Goal: Task Accomplishment & Management: Manage account settings

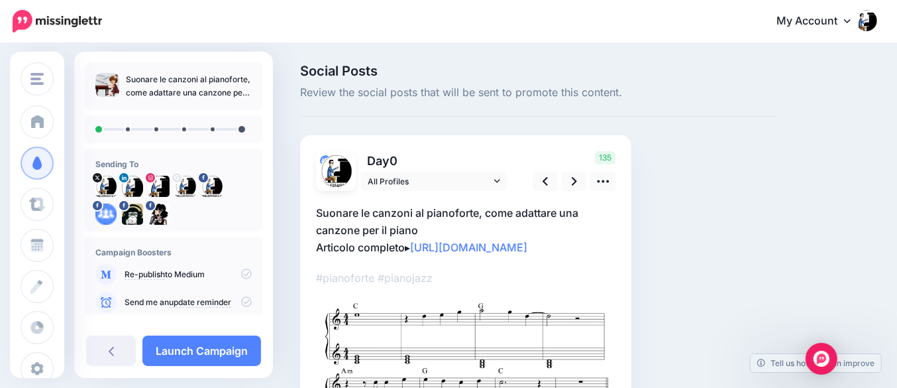
scroll to position [83, 0]
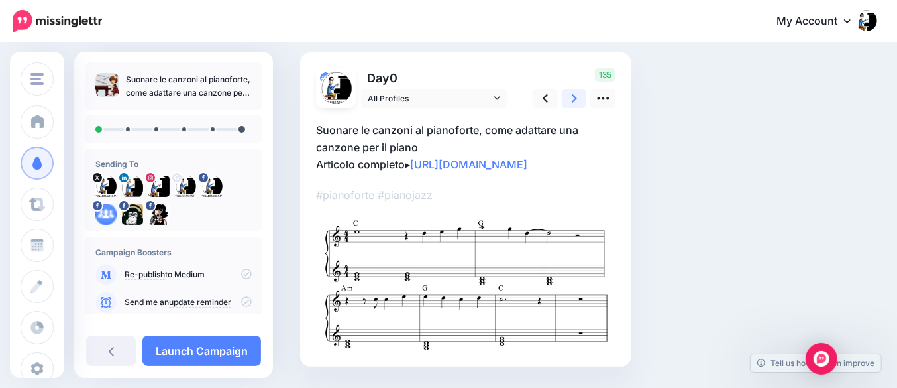
click at [574, 100] on icon at bounding box center [574, 98] width 5 height 9
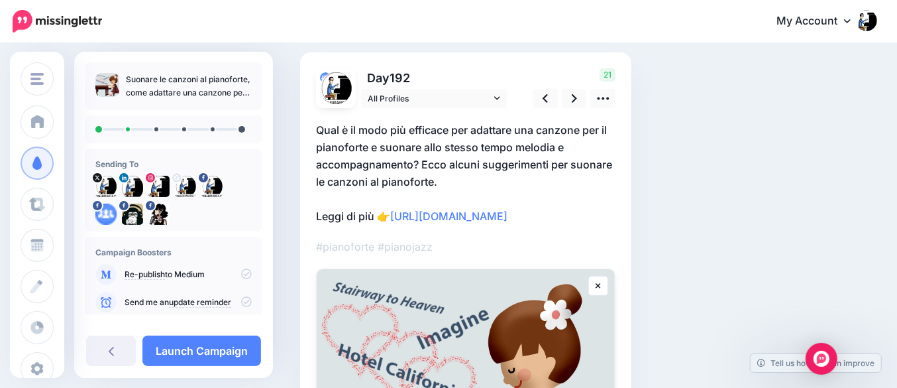
click at [439, 170] on p "Qual è il modo più efficace per adattare una canzone per il pianoforte e suonar…" at bounding box center [465, 172] width 299 height 103
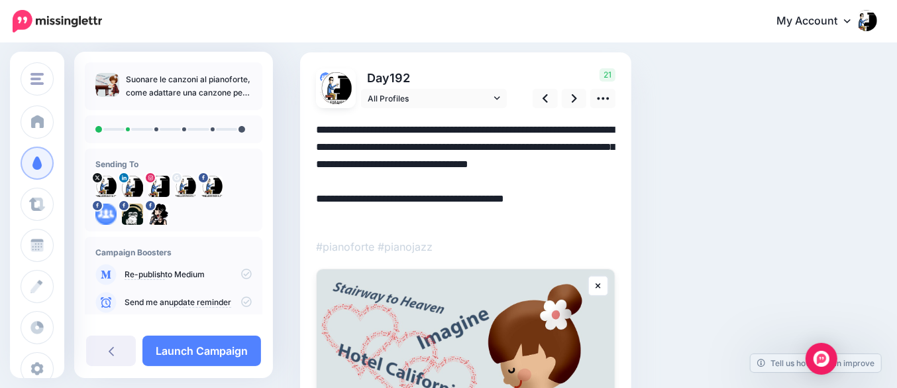
scroll to position [0, 0]
click at [422, 165] on textarea "**********" at bounding box center [465, 172] width 299 height 103
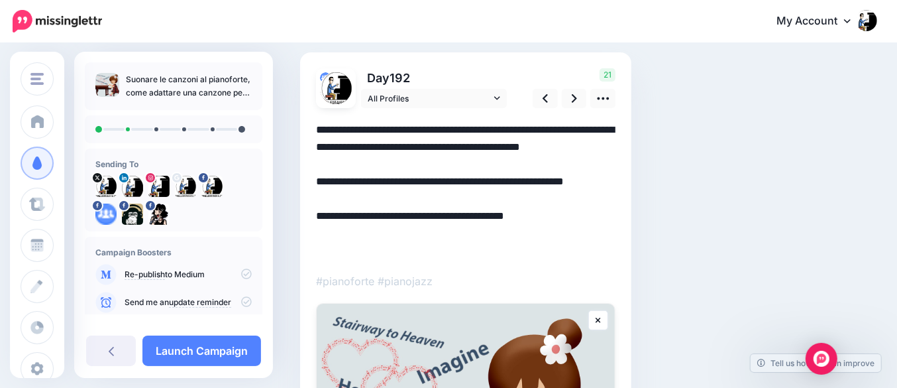
click at [393, 220] on textarea "**********" at bounding box center [465, 190] width 299 height 138
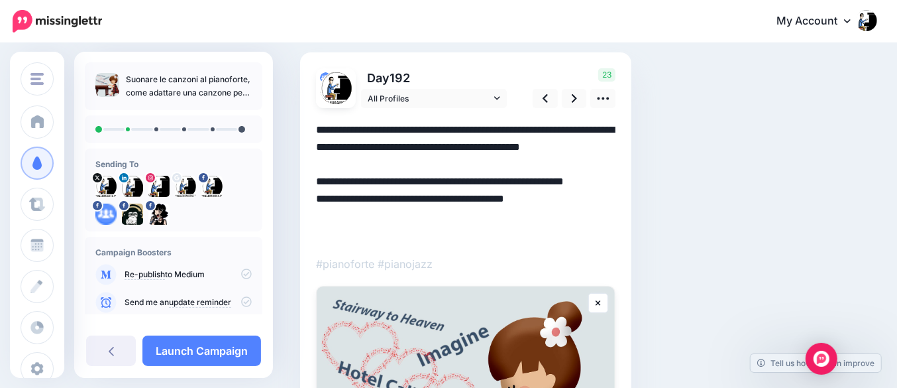
drag, startPoint x: 371, startPoint y: 235, endPoint x: 299, endPoint y: 235, distance: 71.6
click at [300, 235] on div "Day 192" at bounding box center [465, 336] width 331 height 569
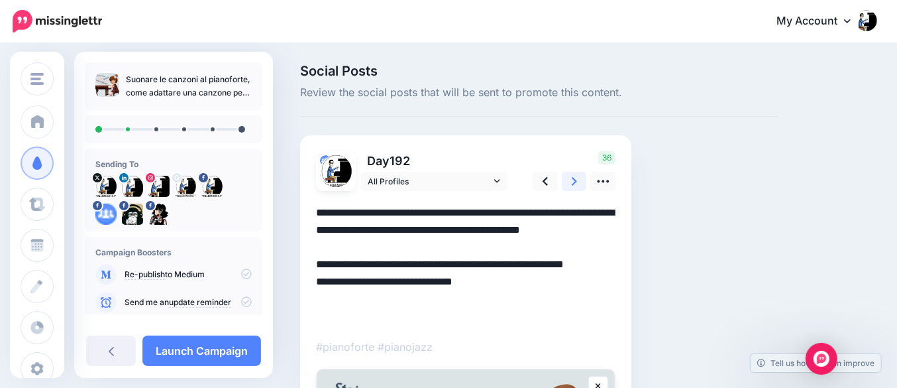
click at [574, 181] on icon at bounding box center [574, 181] width 5 height 9
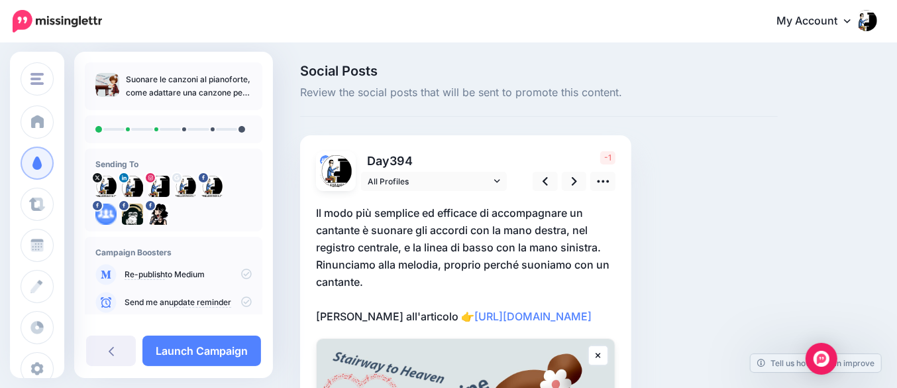
click at [363, 275] on p "Il modo più semplice ed efficace di accompagnare un cantante è suonare gli acco…" at bounding box center [465, 264] width 299 height 121
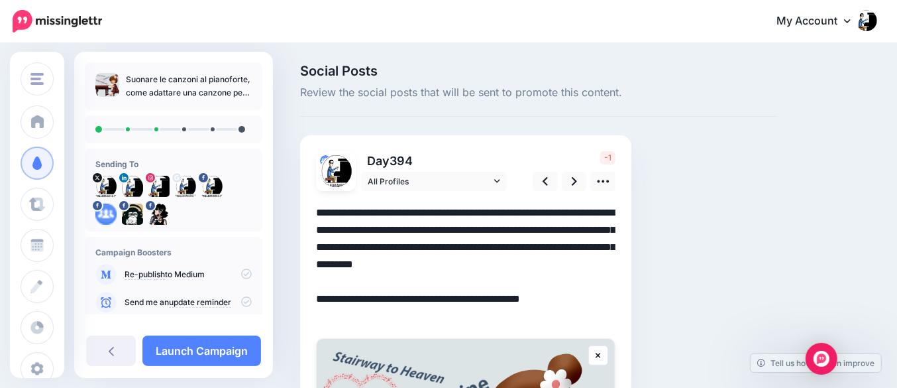
click at [319, 261] on textarea "**********" at bounding box center [465, 264] width 299 height 121
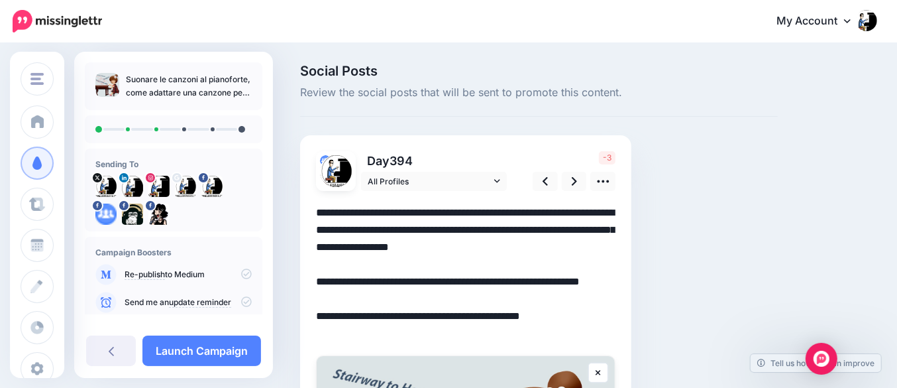
click at [327, 317] on textarea "**********" at bounding box center [465, 273] width 299 height 138
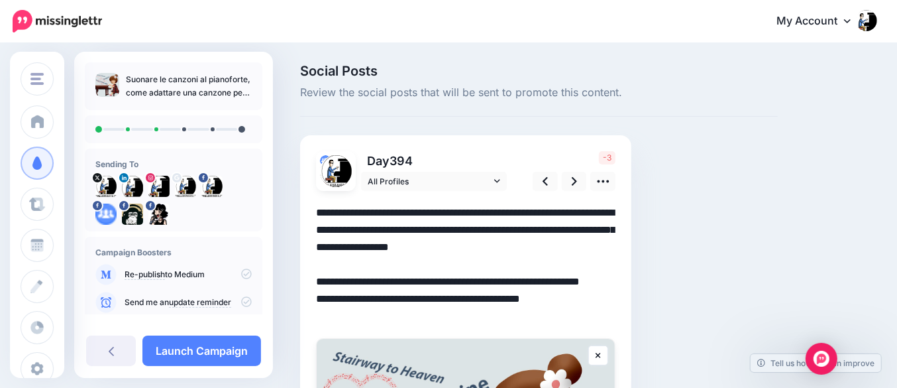
scroll to position [83, 0]
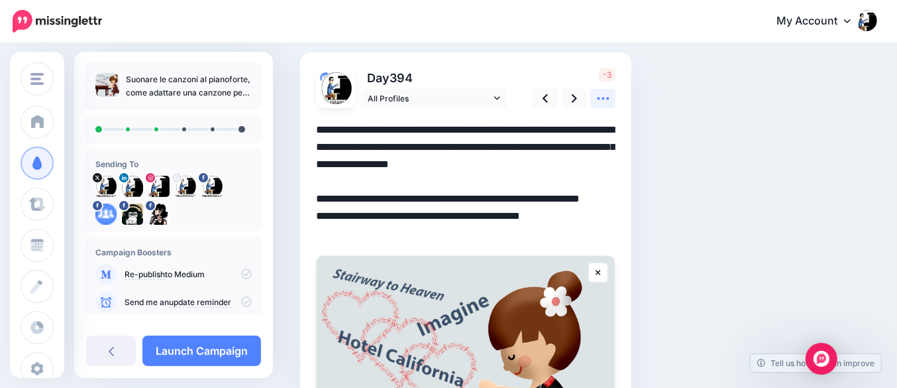
click at [606, 99] on icon at bounding box center [603, 98] width 14 height 14
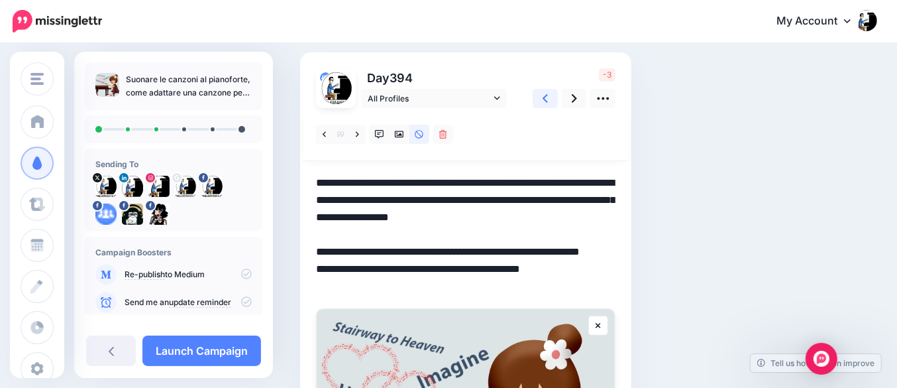
click at [540, 99] on link at bounding box center [545, 98] width 25 height 19
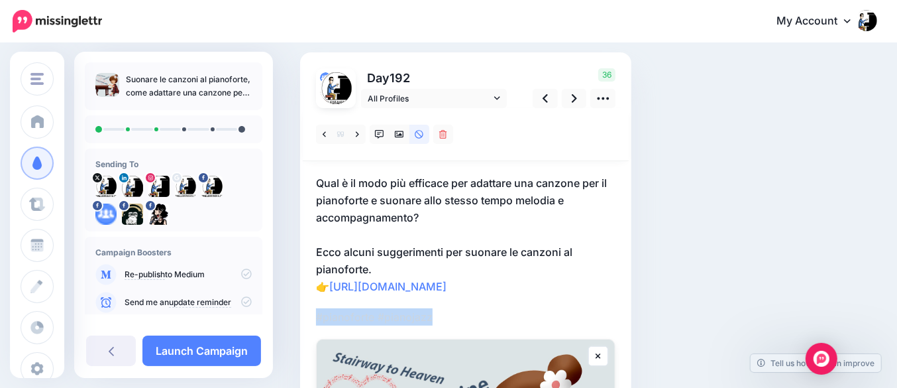
drag, startPoint x: 452, startPoint y: 319, endPoint x: 310, endPoint y: 317, distance: 141.8
click at [310, 317] on div "Day 192" at bounding box center [465, 363] width 331 height 622
copy p "#pianoforte #pianojazz"
click at [577, 99] on link at bounding box center [574, 98] width 25 height 19
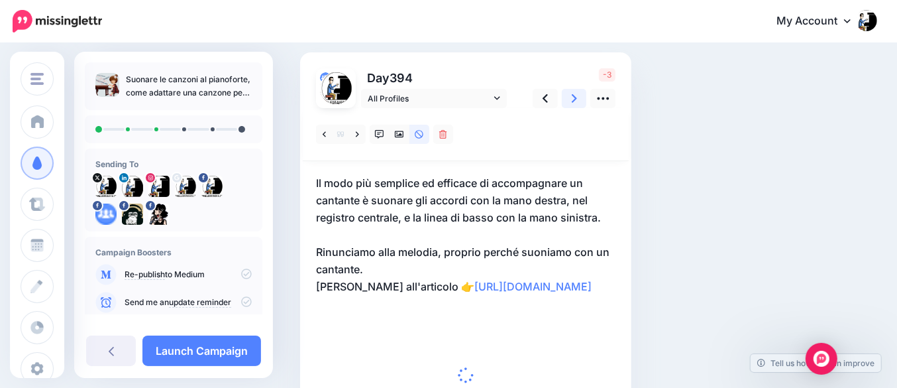
scroll to position [166, 0]
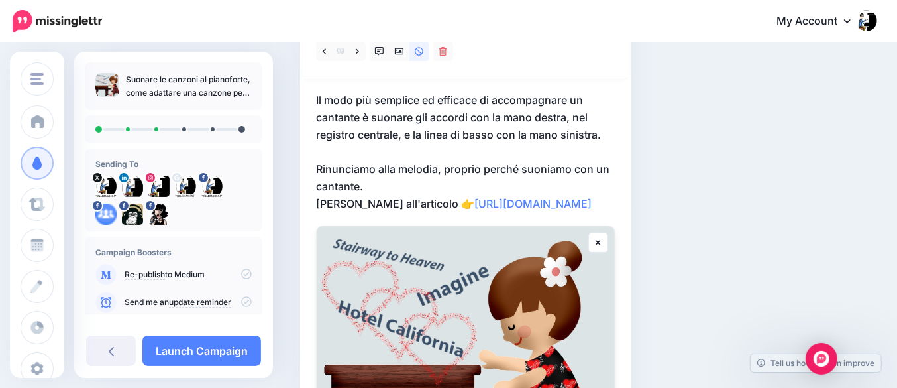
click at [582, 202] on p "Il modo più semplice ed efficace di accompagnare un cantante è suonare gli acco…" at bounding box center [465, 151] width 299 height 121
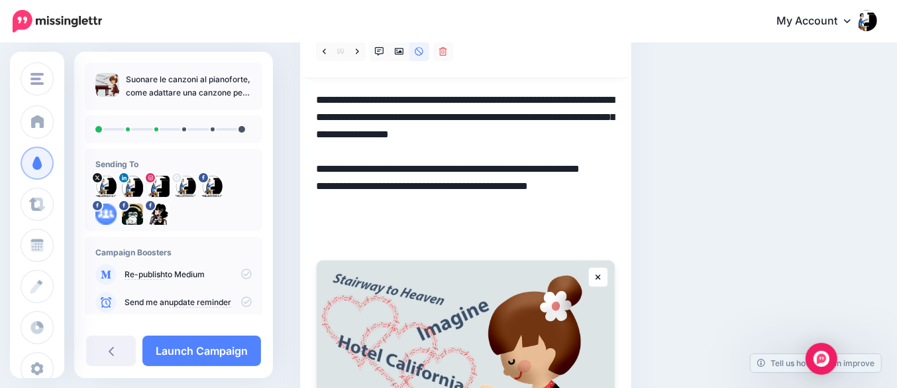
paste textarea "**********"
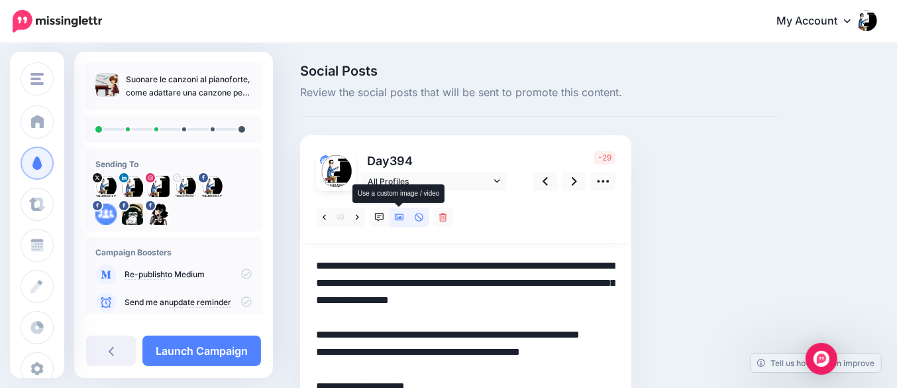
type textarea "**********"
click at [399, 220] on icon at bounding box center [399, 217] width 9 height 7
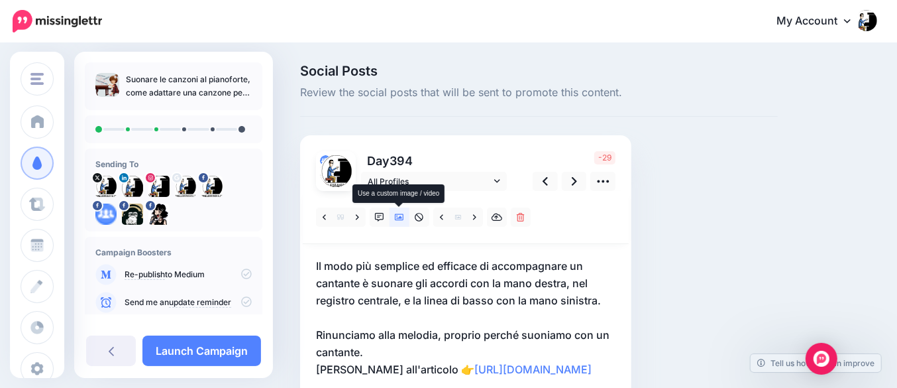
click at [399, 219] on icon at bounding box center [399, 217] width 9 height 9
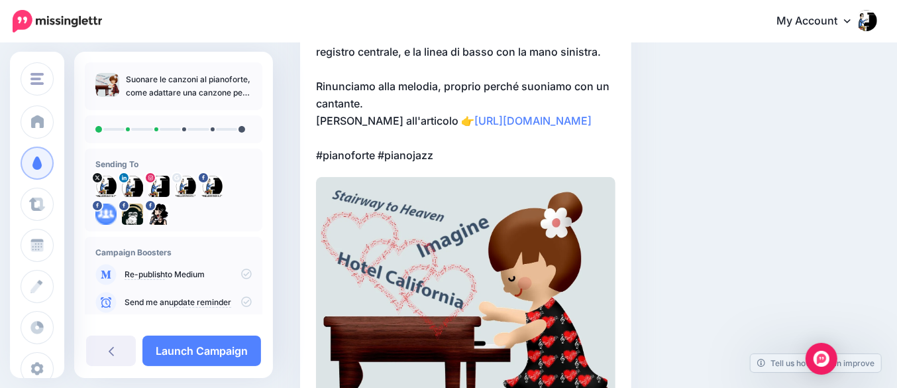
scroll to position [166, 0]
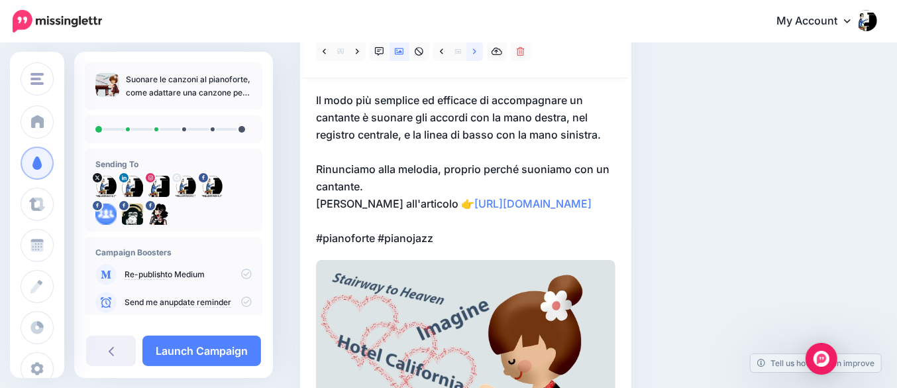
click at [473, 53] on icon at bounding box center [474, 50] width 3 height 5
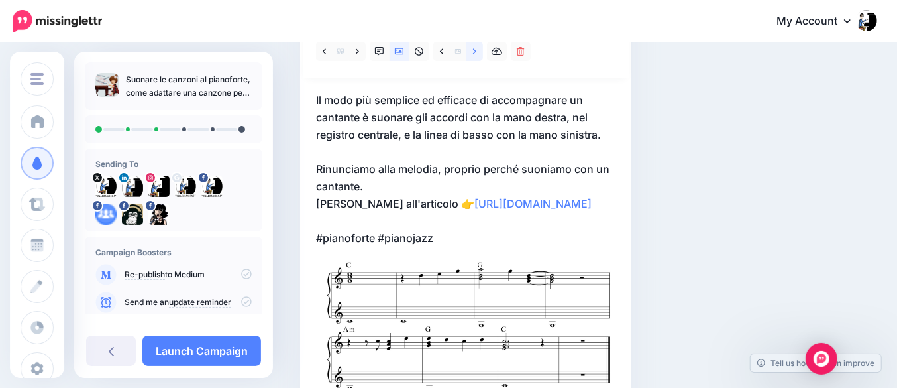
click at [473, 53] on icon at bounding box center [474, 50] width 3 height 5
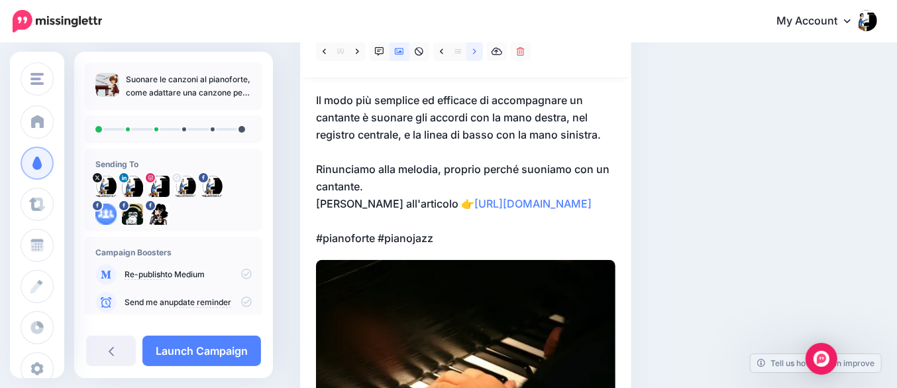
click at [473, 53] on icon at bounding box center [474, 50] width 3 height 5
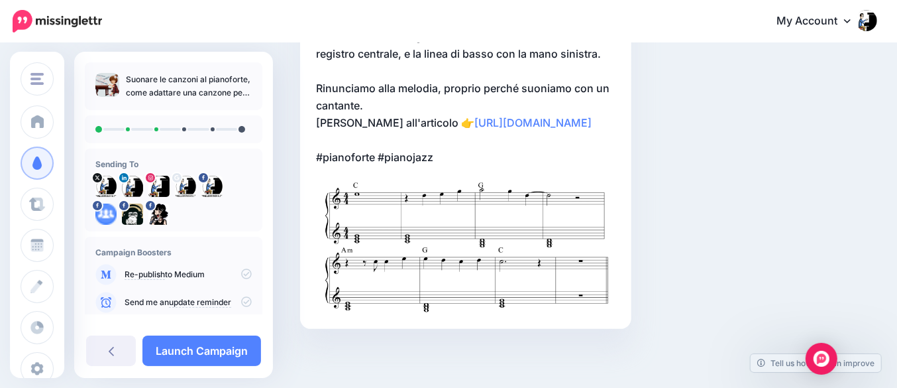
scroll to position [164, 0]
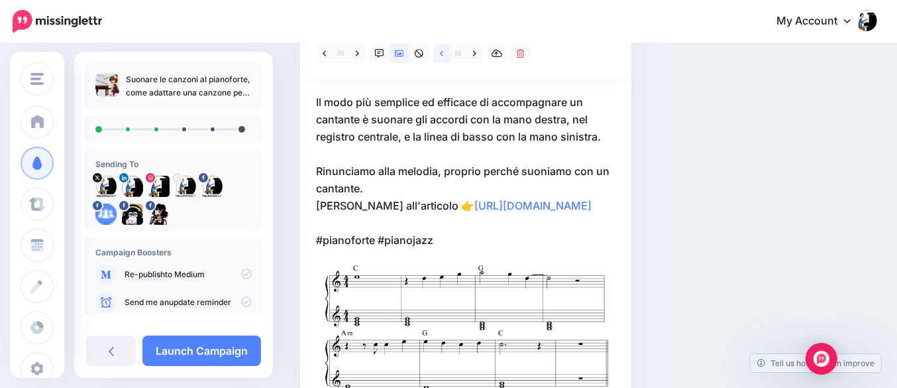
click at [440, 52] on icon at bounding box center [441, 53] width 3 height 9
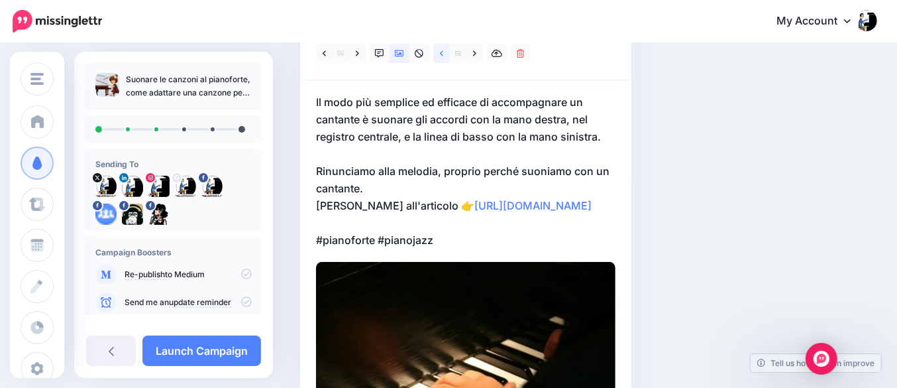
click at [440, 52] on icon at bounding box center [441, 53] width 3 height 9
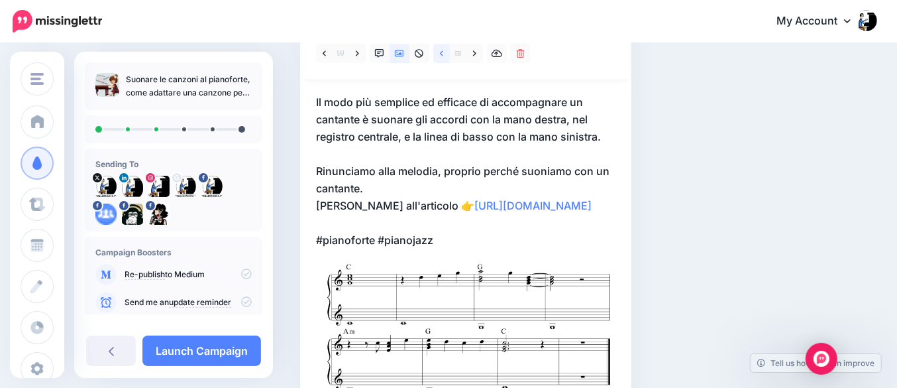
click at [440, 52] on icon at bounding box center [441, 53] width 3 height 9
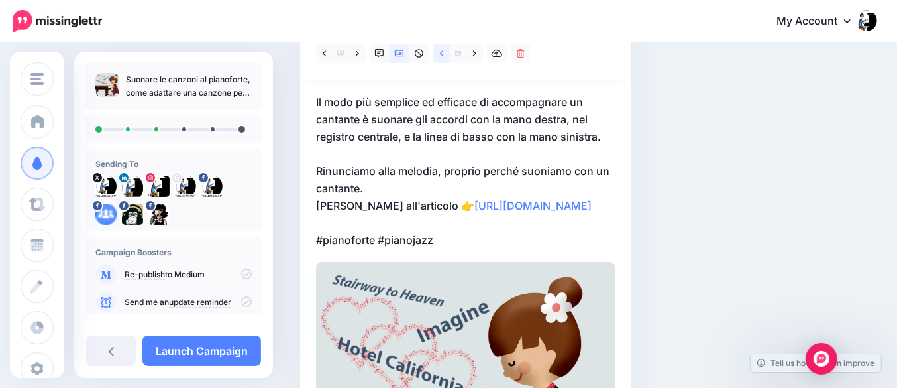
click at [440, 52] on icon at bounding box center [441, 53] width 3 height 9
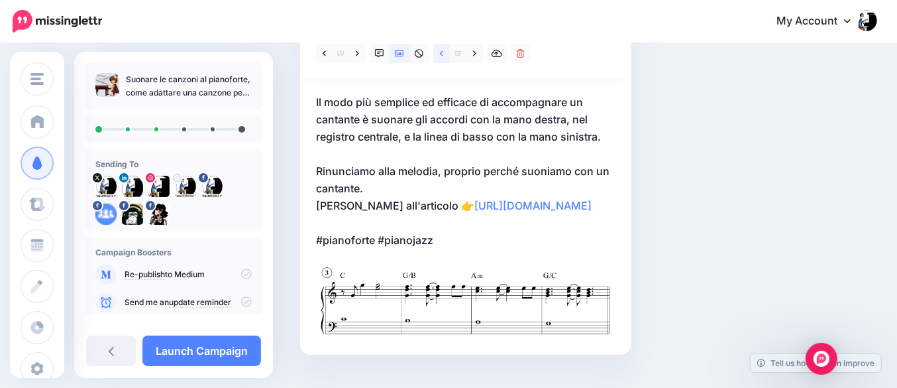
click at [442, 53] on icon at bounding box center [441, 53] width 3 height 9
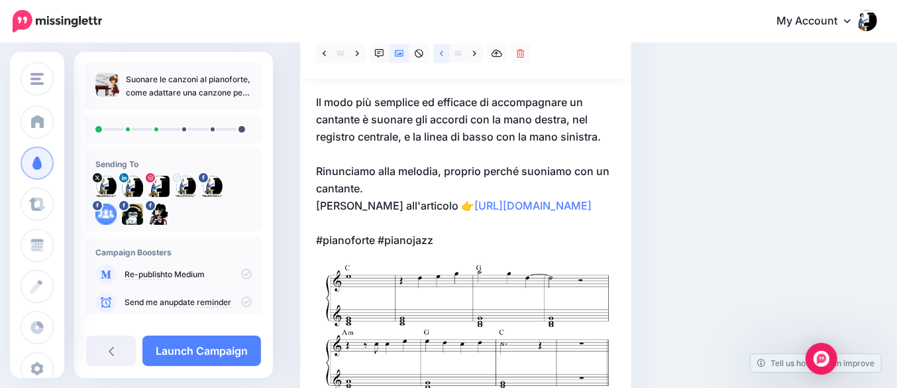
click at [442, 53] on icon at bounding box center [441, 53] width 3 height 9
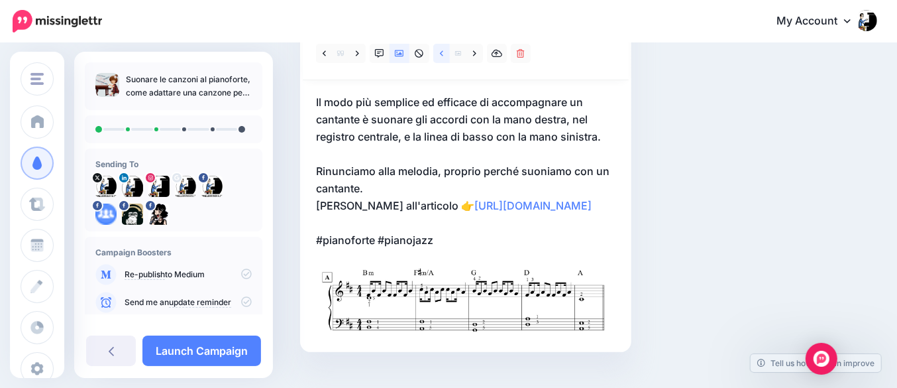
click at [442, 53] on icon at bounding box center [441, 53] width 3 height 9
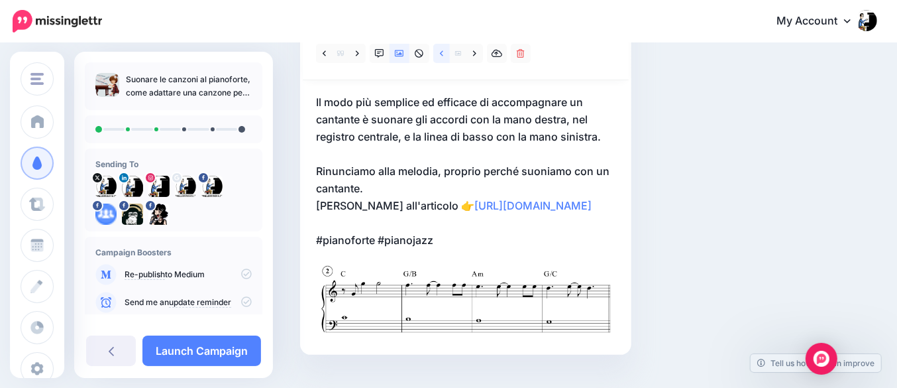
click at [442, 53] on icon at bounding box center [441, 53] width 3 height 9
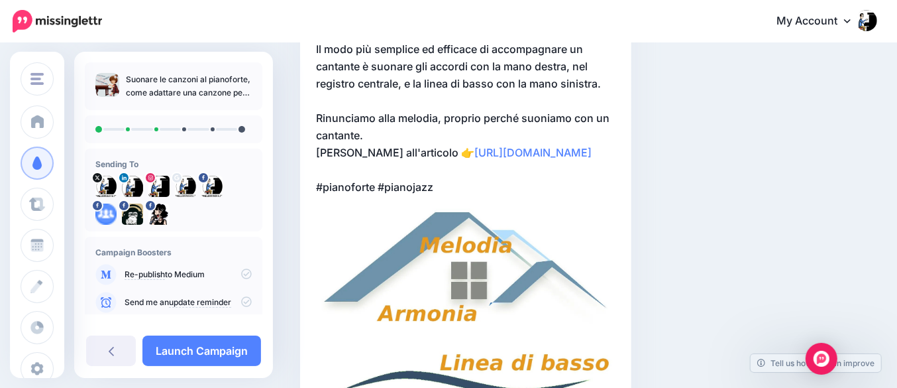
scroll to position [134, 0]
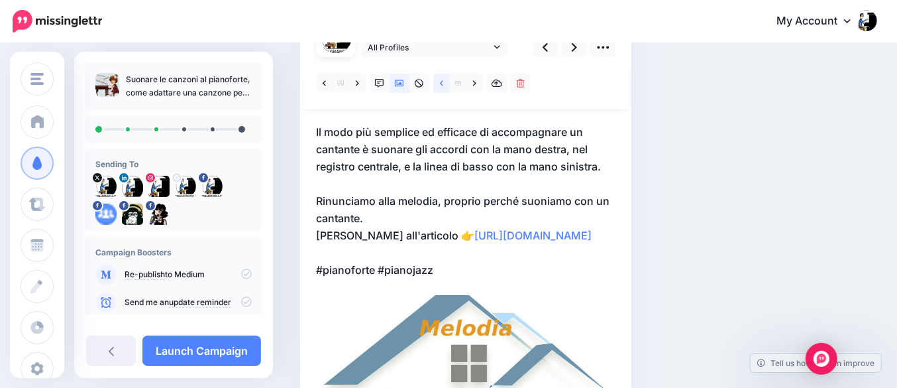
click at [442, 82] on icon at bounding box center [441, 82] width 3 height 5
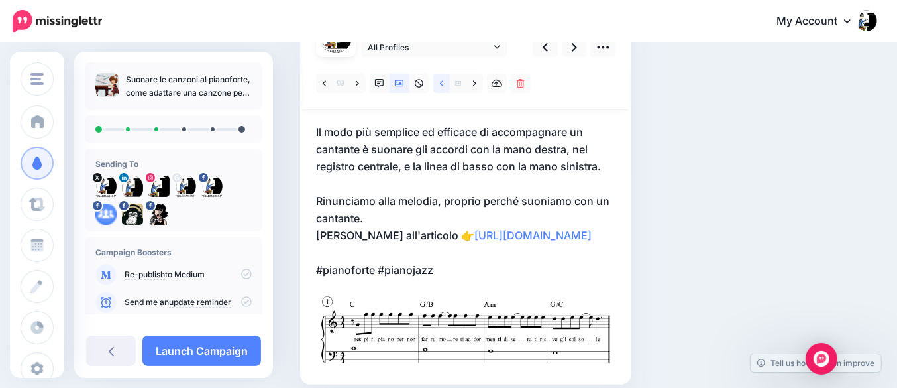
click at [442, 82] on icon at bounding box center [441, 82] width 3 height 5
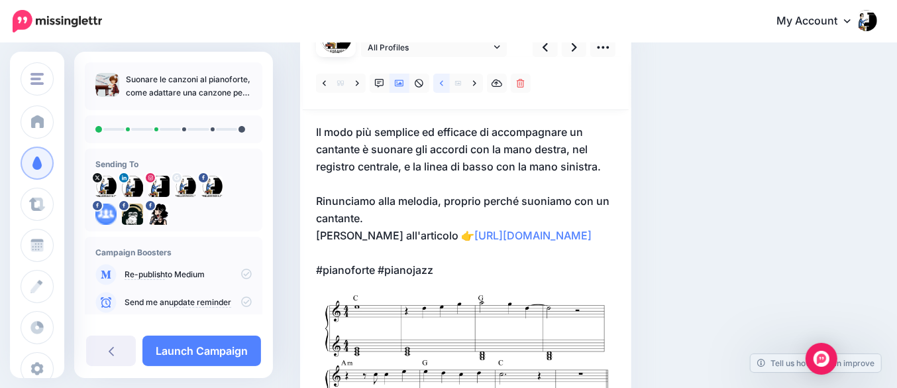
click at [442, 82] on icon at bounding box center [441, 82] width 3 height 5
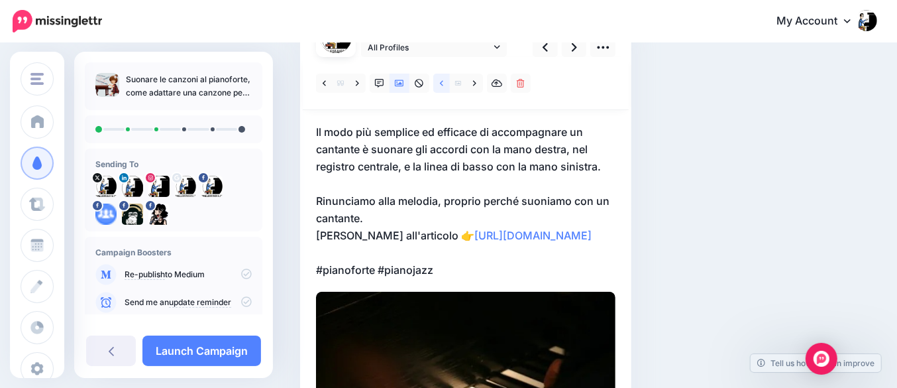
click at [442, 82] on icon at bounding box center [441, 82] width 3 height 5
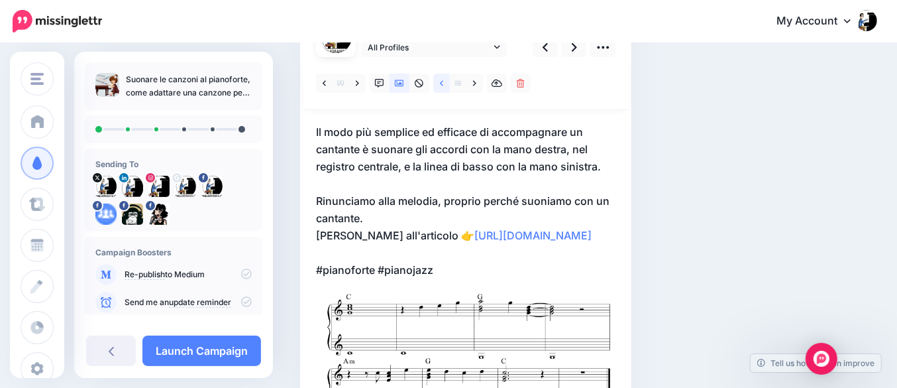
click at [442, 82] on icon at bounding box center [441, 82] width 3 height 5
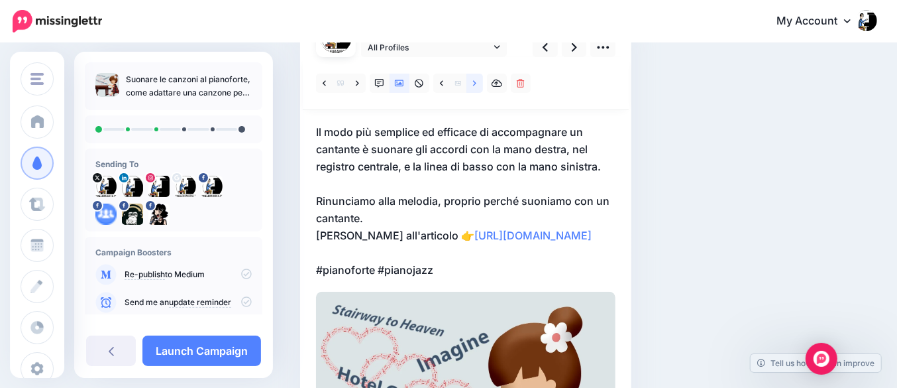
click at [474, 83] on icon at bounding box center [474, 83] width 3 height 9
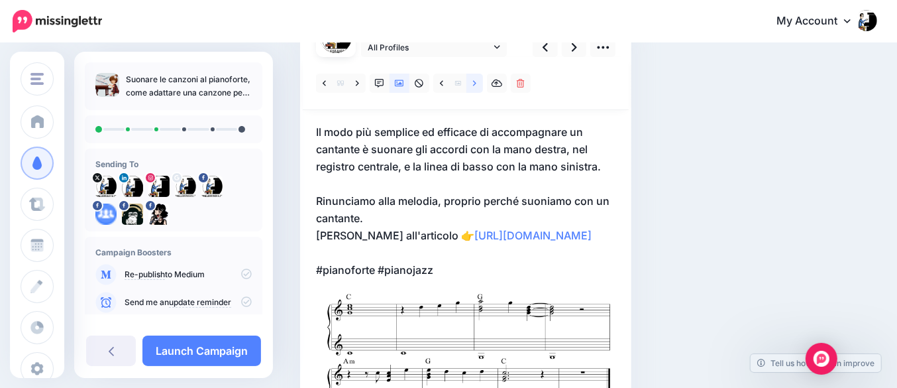
scroll to position [0, 0]
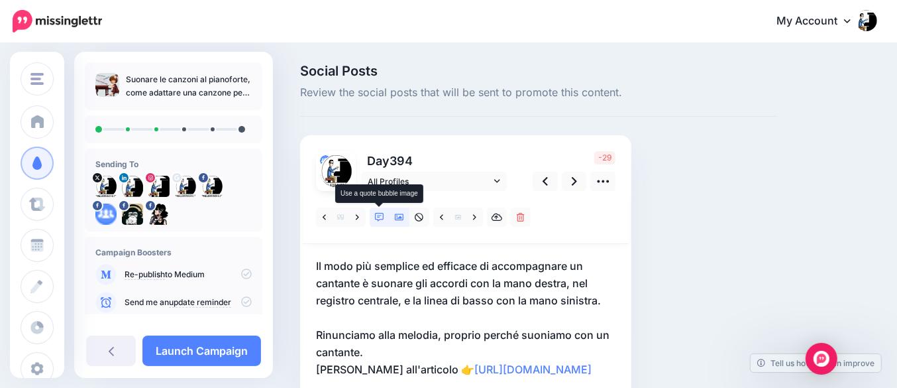
click at [374, 214] on link at bounding box center [380, 216] width 20 height 19
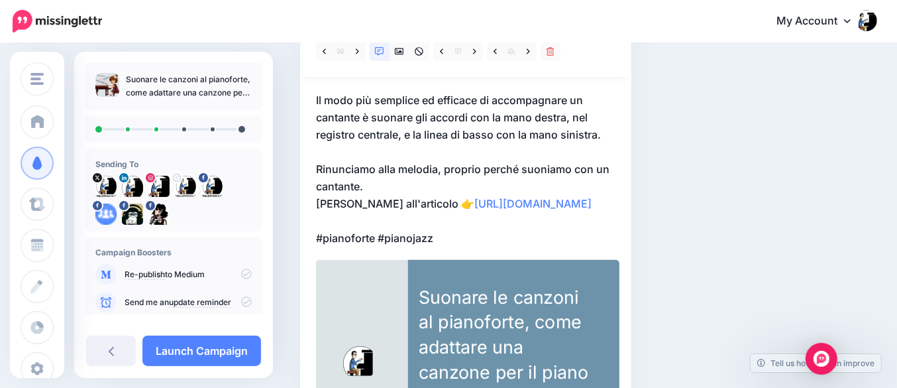
scroll to position [248, 0]
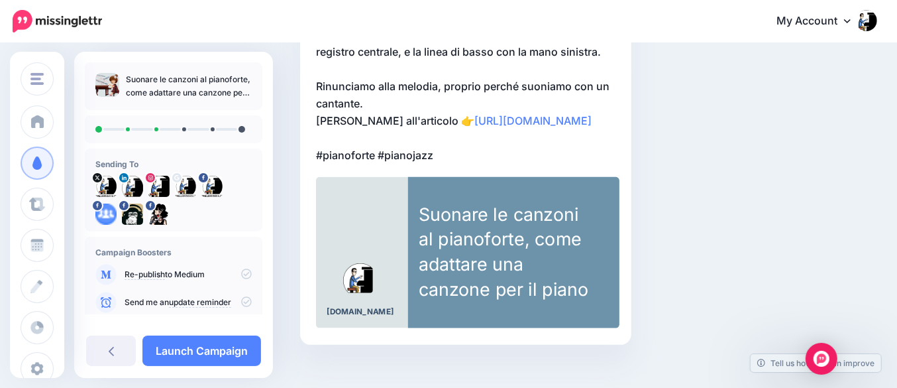
click at [578, 259] on div "Suonare le canzoni al pianoforte, come adattare una canzone per il piano" at bounding box center [504, 251] width 170 height 99
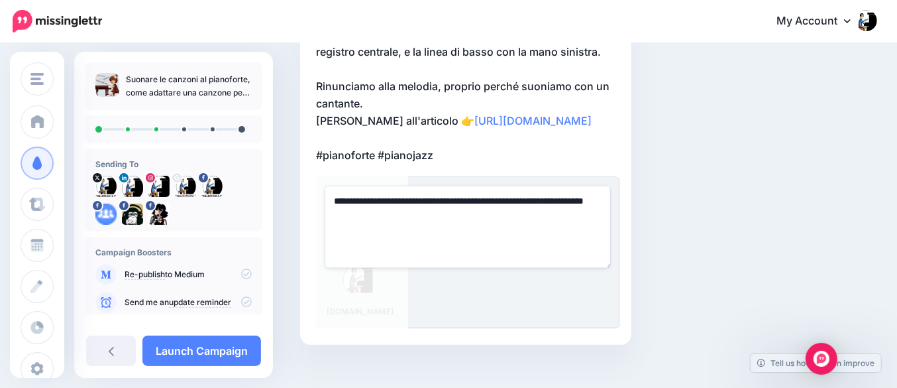
drag, startPoint x: 404, startPoint y: 214, endPoint x: 318, endPoint y: 215, distance: 86.1
click at [318, 215] on div "**********" at bounding box center [467, 252] width 303 height 151
click at [473, 205] on textarea "**********" at bounding box center [468, 227] width 286 height 82
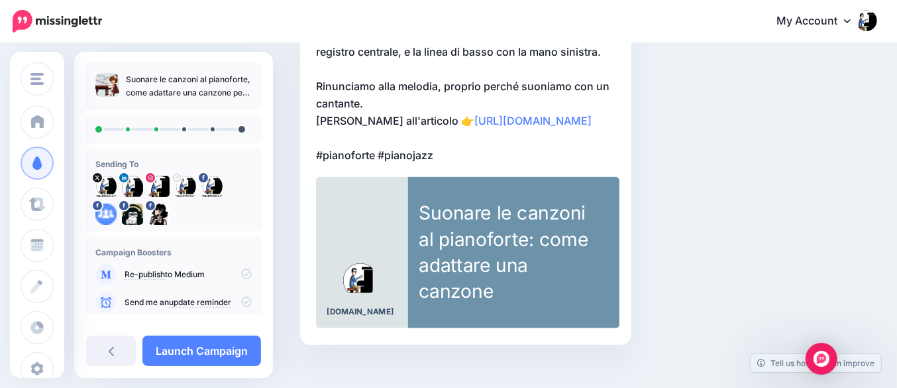
click at [584, 305] on div "**********" at bounding box center [467, 252] width 303 height 151
click at [570, 268] on div "Suonare le canzoni al pianoforte: come adattare una canzone" at bounding box center [504, 251] width 170 height 105
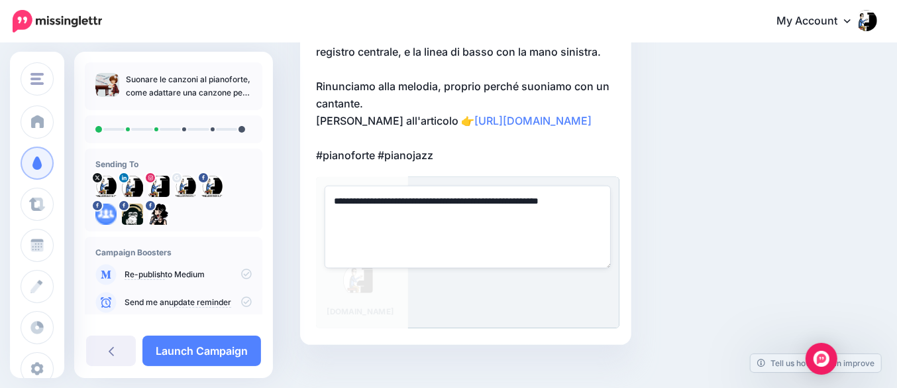
click at [472, 199] on textarea "**********" at bounding box center [468, 227] width 286 height 82
type textarea "**********"
click at [573, 310] on div "**********" at bounding box center [467, 252] width 303 height 151
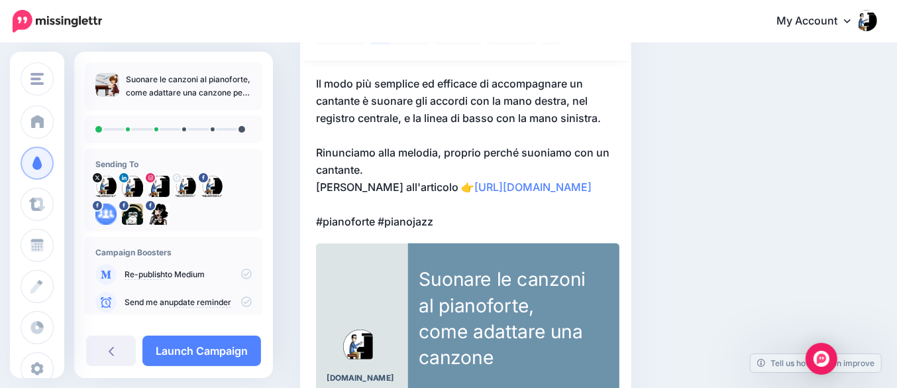
scroll to position [17, 0]
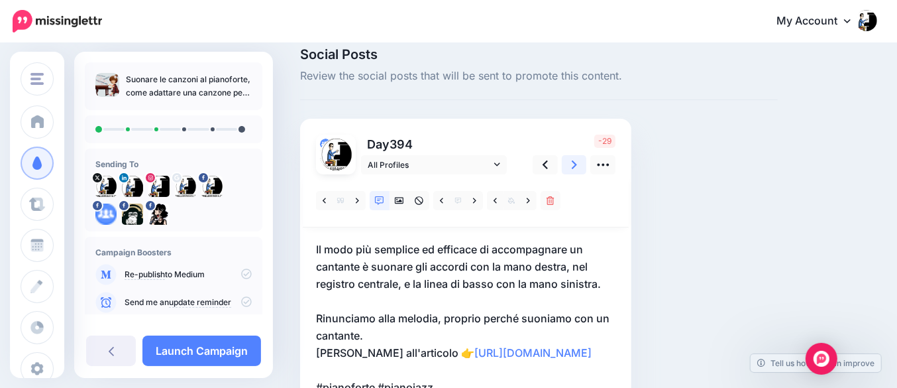
click at [576, 169] on icon at bounding box center [574, 165] width 5 height 14
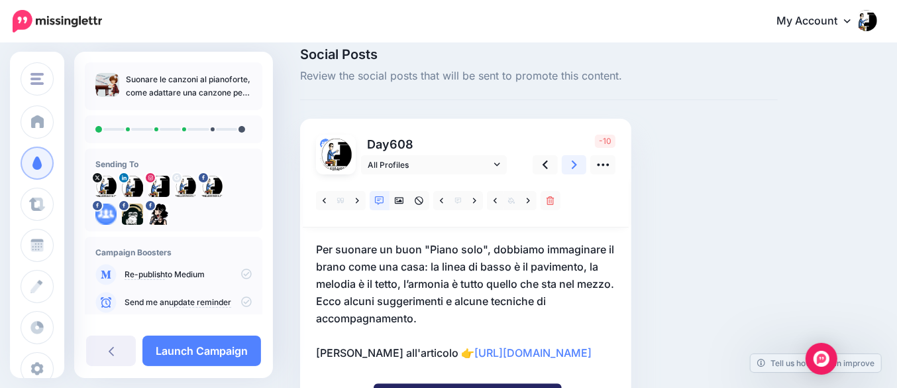
scroll to position [99, 0]
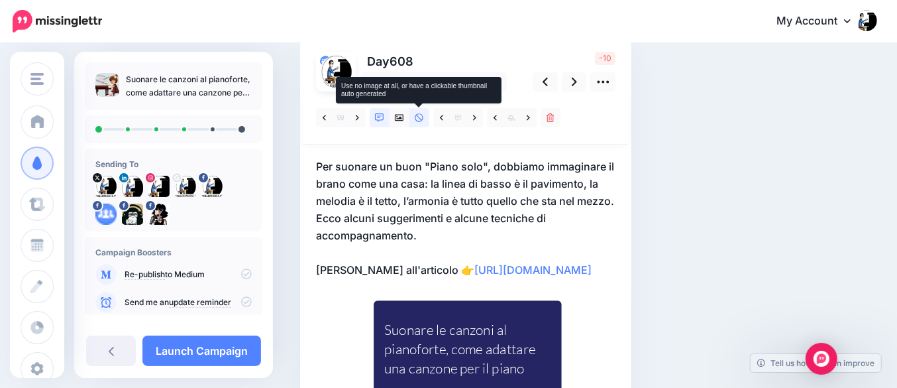
click at [417, 116] on icon at bounding box center [419, 117] width 9 height 9
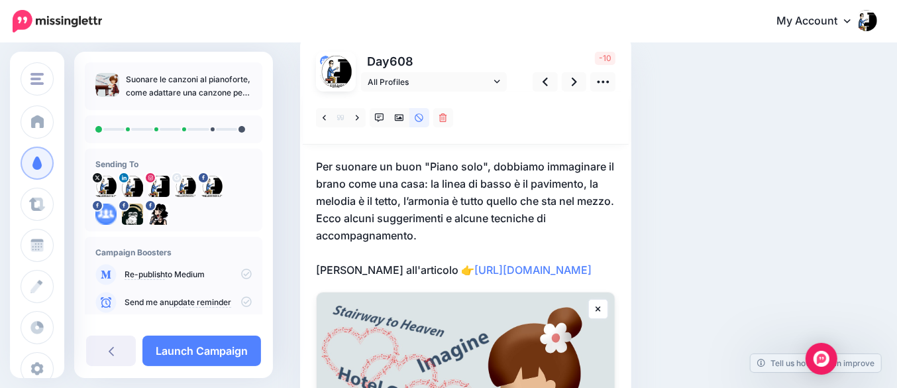
click at [386, 217] on p "Per suonare un buon "Piano solo", dobbiamo immaginare il brano come una casa: l…" at bounding box center [465, 218] width 299 height 121
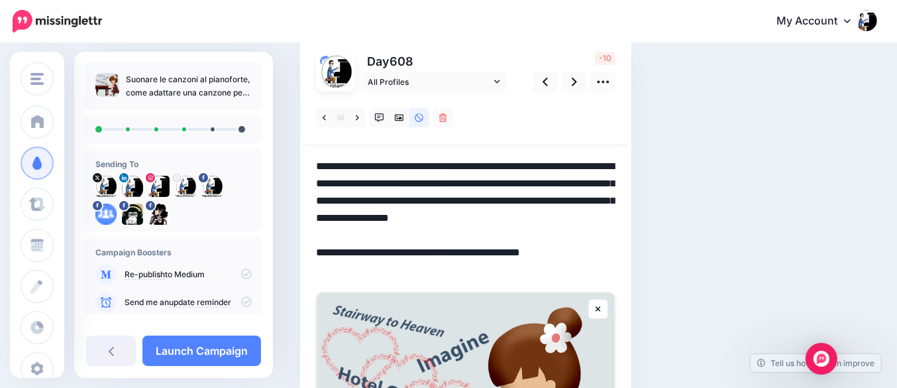
click at [355, 217] on textarea "**********" at bounding box center [465, 218] width 299 height 121
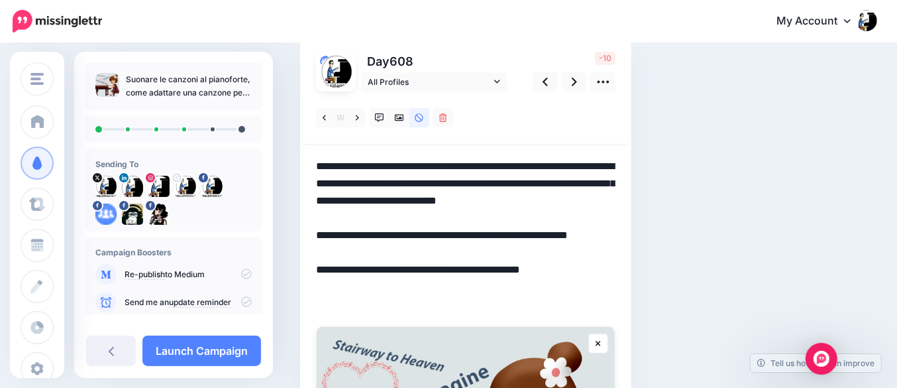
click at [457, 270] on textarea "**********" at bounding box center [465, 235] width 299 height 155
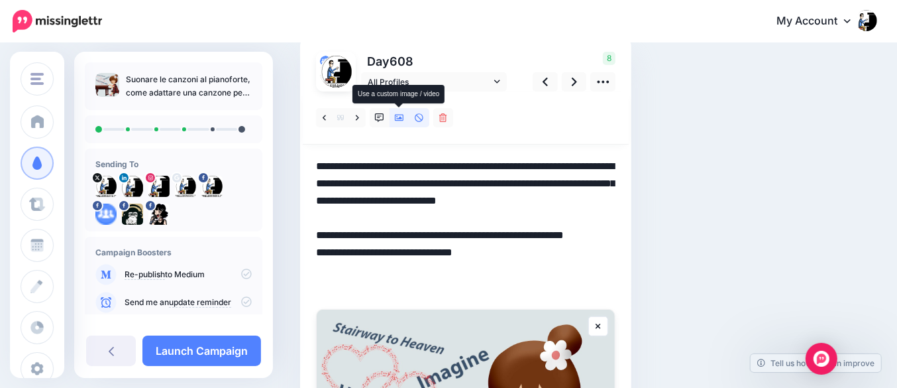
click at [398, 116] on icon at bounding box center [399, 117] width 9 height 9
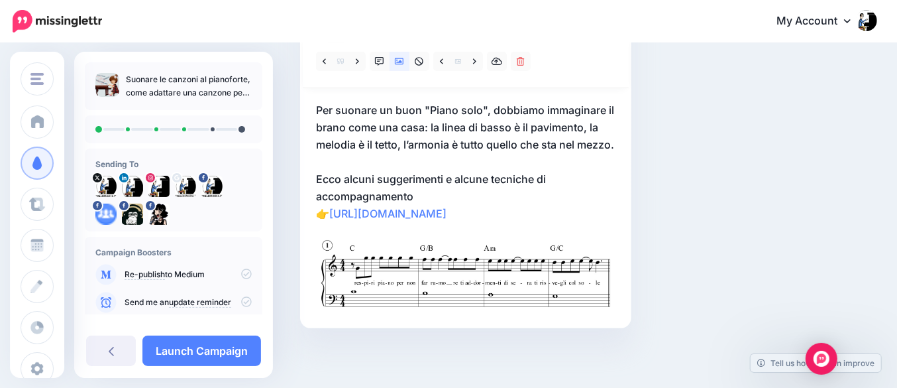
scroll to position [89, 0]
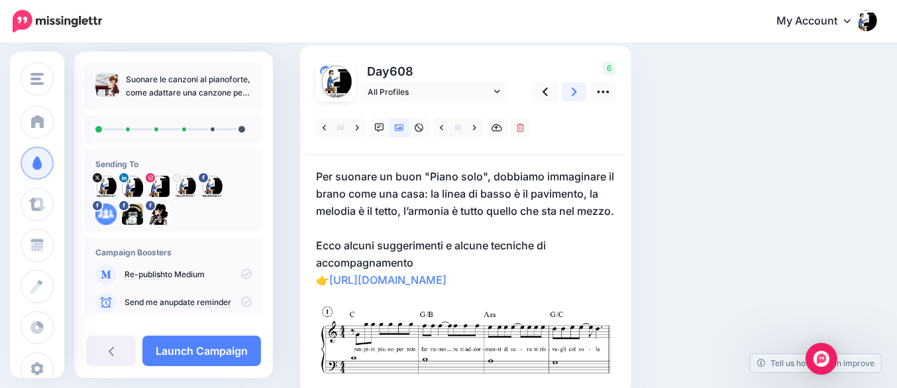
click at [577, 93] on link at bounding box center [574, 91] width 25 height 19
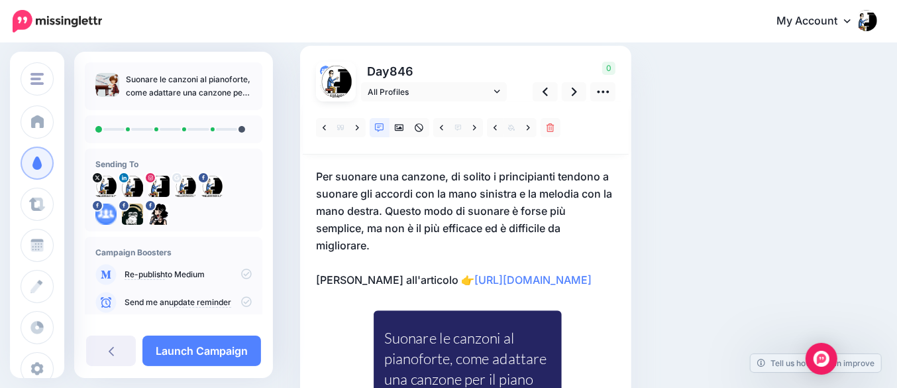
click at [372, 234] on p "Per suonare una canzone, di solito i principianti tendono a suonare gli accordi…" at bounding box center [465, 228] width 299 height 121
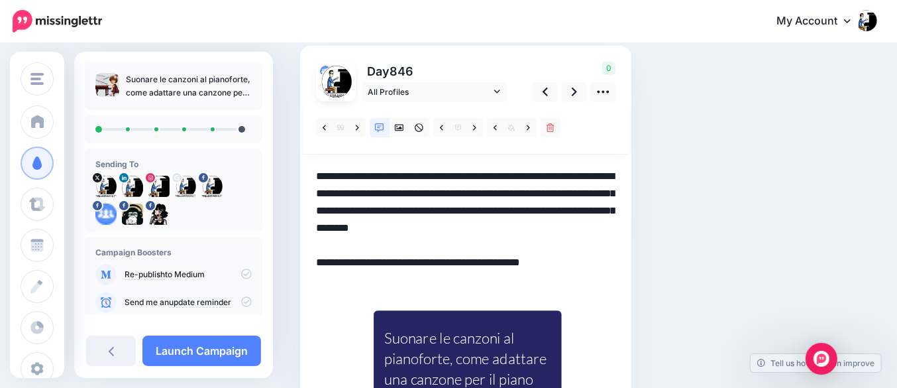
click at [387, 205] on textarea "**********" at bounding box center [465, 228] width 299 height 121
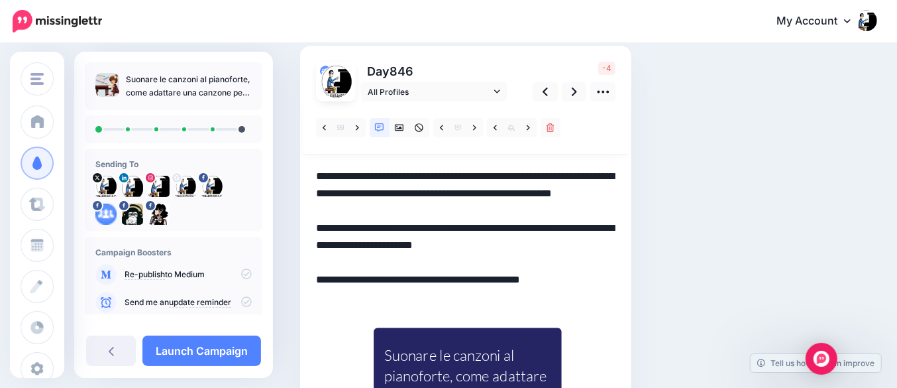
click at [340, 282] on textarea "**********" at bounding box center [465, 237] width 299 height 138
click at [401, 128] on icon at bounding box center [399, 128] width 9 height 7
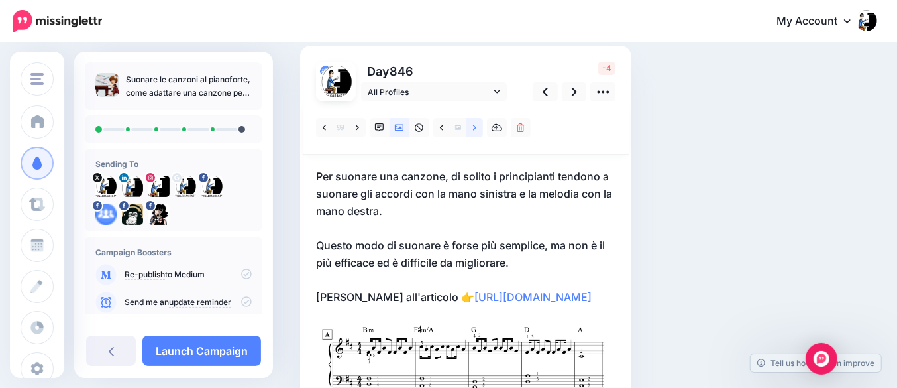
click at [474, 128] on icon at bounding box center [474, 127] width 3 height 9
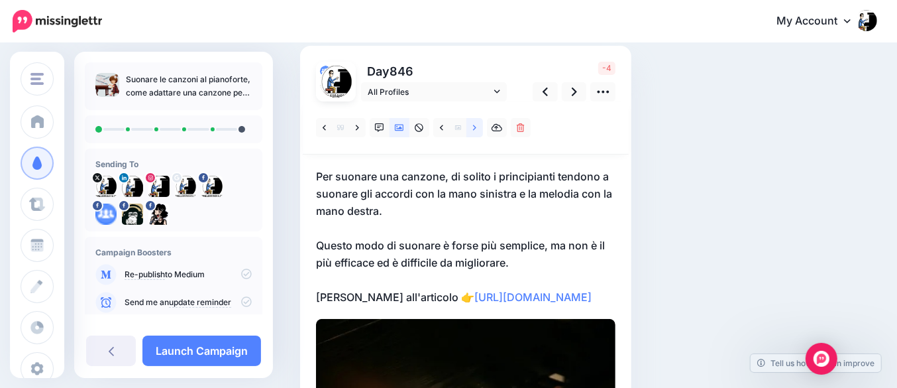
click at [474, 128] on icon at bounding box center [474, 127] width 3 height 9
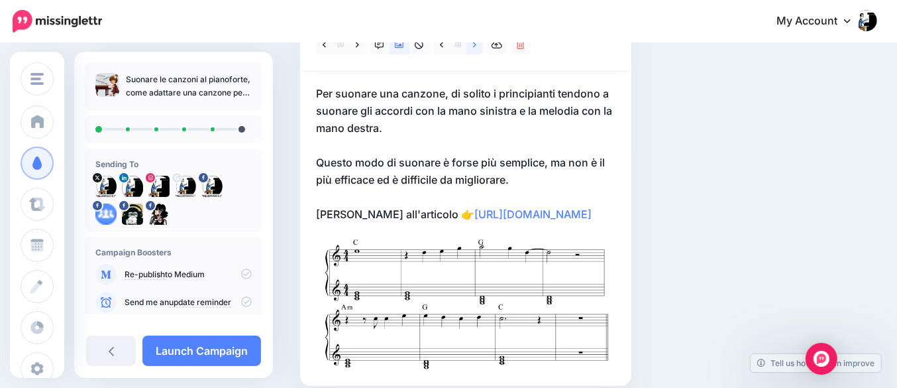
scroll to position [229, 0]
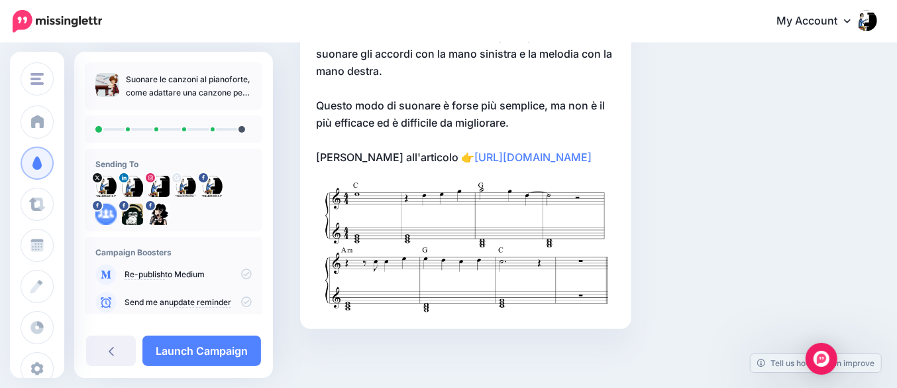
click at [580, 154] on p "Per suonare una canzone, di solito i principianti tendono a suonare gli accordi…" at bounding box center [465, 97] width 299 height 138
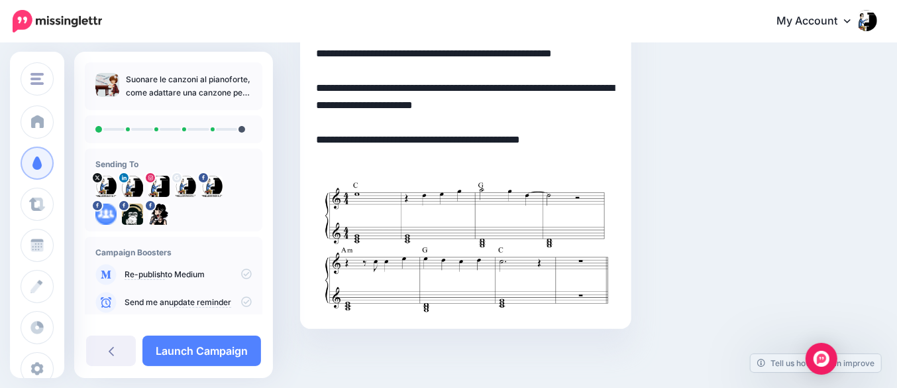
click at [582, 161] on textarea "**********" at bounding box center [465, 97] width 299 height 138
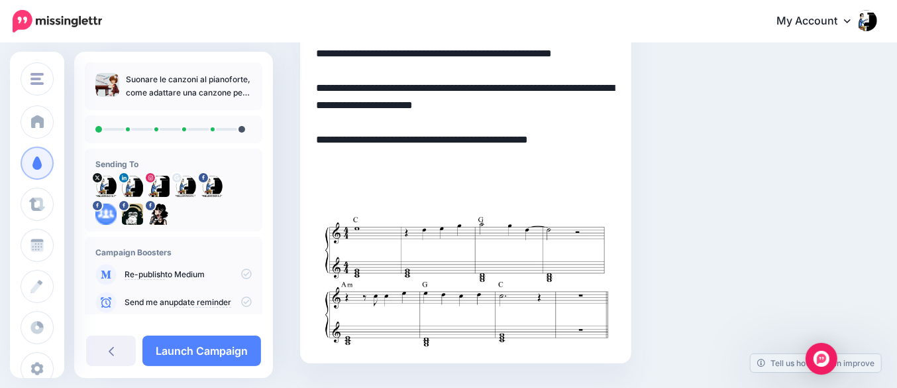
click at [365, 184] on textarea "**********" at bounding box center [465, 114] width 299 height 172
paste textarea
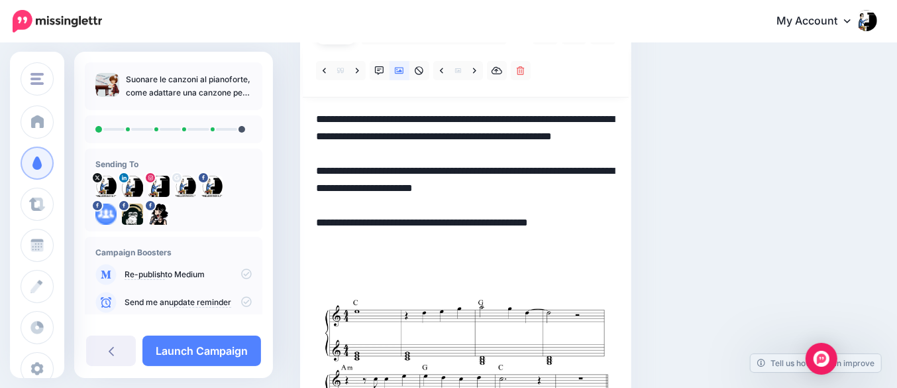
scroll to position [64, 0]
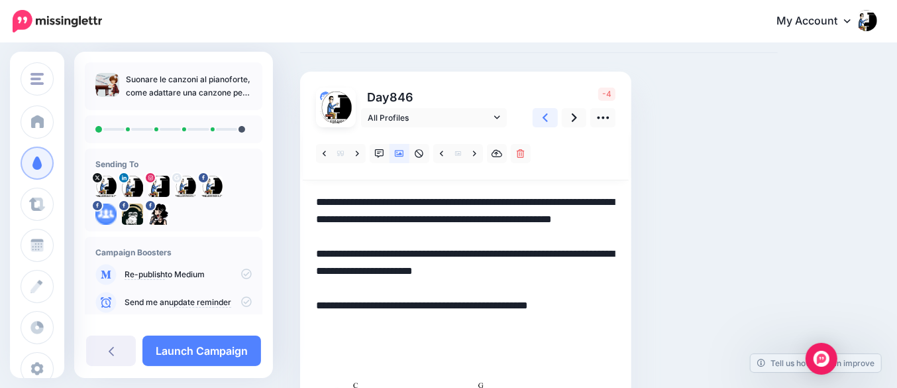
click at [546, 116] on icon at bounding box center [545, 118] width 5 height 14
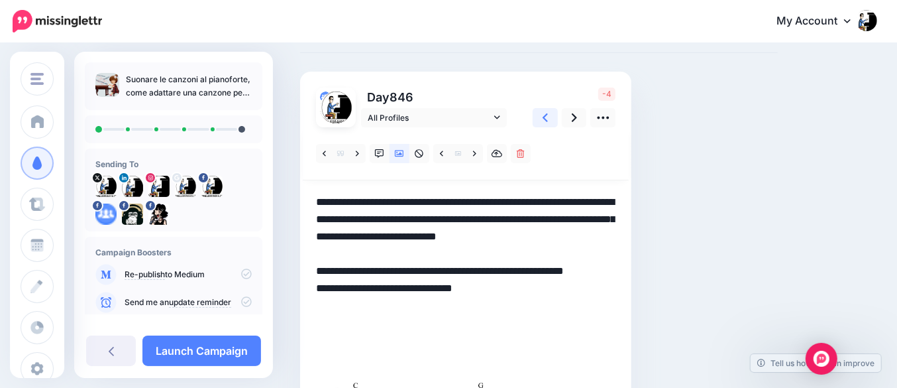
click at [546, 116] on icon at bounding box center [545, 118] width 5 height 14
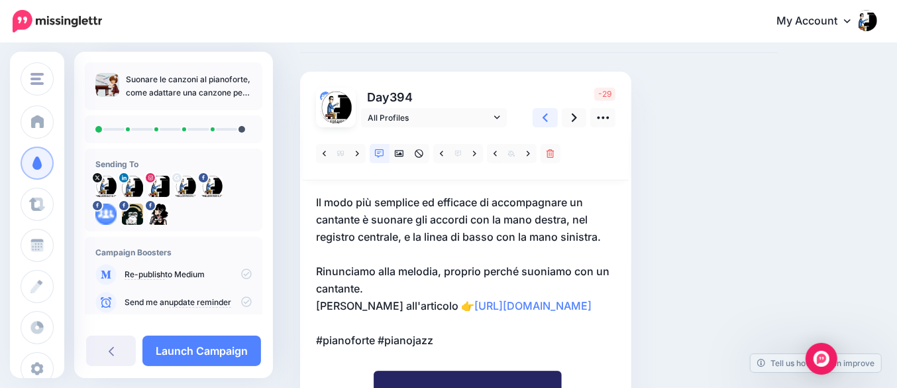
click at [546, 116] on icon at bounding box center [545, 118] width 5 height 14
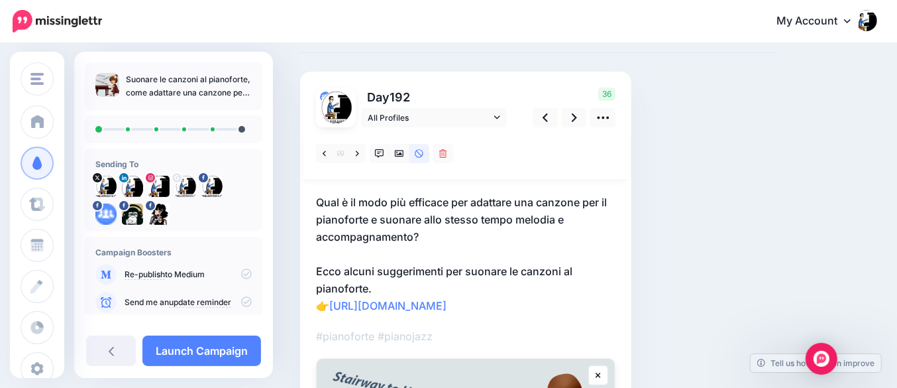
click at [475, 333] on p "#pianoforte #pianojazz" at bounding box center [465, 335] width 299 height 17
drag, startPoint x: 452, startPoint y: 337, endPoint x: 291, endPoint y: 330, distance: 161.2
click at [291, 330] on div "Social Posts Review the social posts that will be sent to promote this content." at bounding box center [539, 367] width 498 height 733
copy p "#pianoforte #pianojazz"
click at [572, 116] on icon at bounding box center [574, 118] width 5 height 14
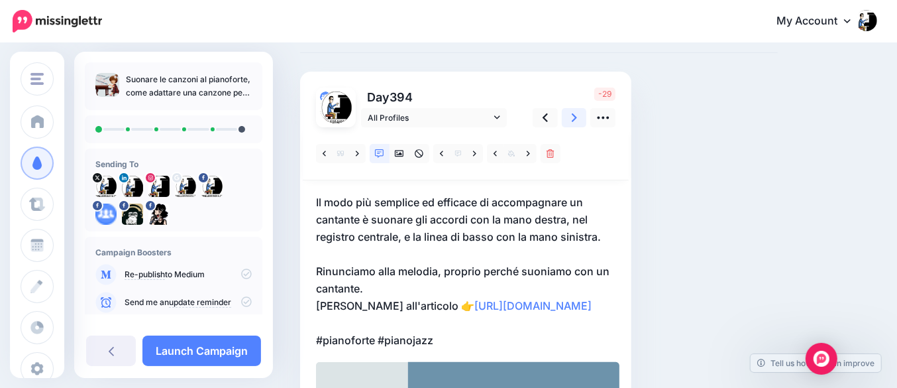
click at [574, 117] on icon at bounding box center [574, 118] width 5 height 14
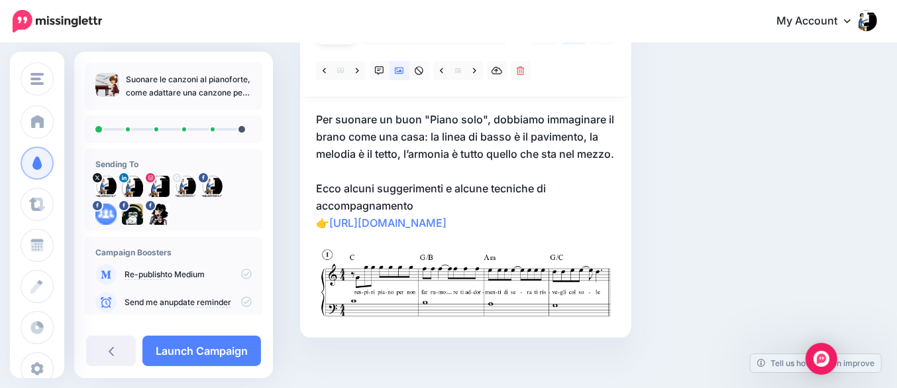
scroll to position [172, 0]
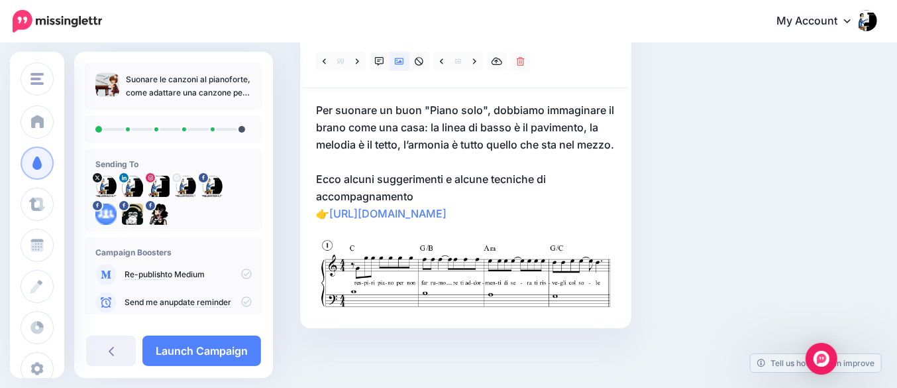
click at [523, 217] on p "Per suonare un buon "Piano solo", dobbiamo immaginare il brano come una casa: l…" at bounding box center [465, 161] width 299 height 121
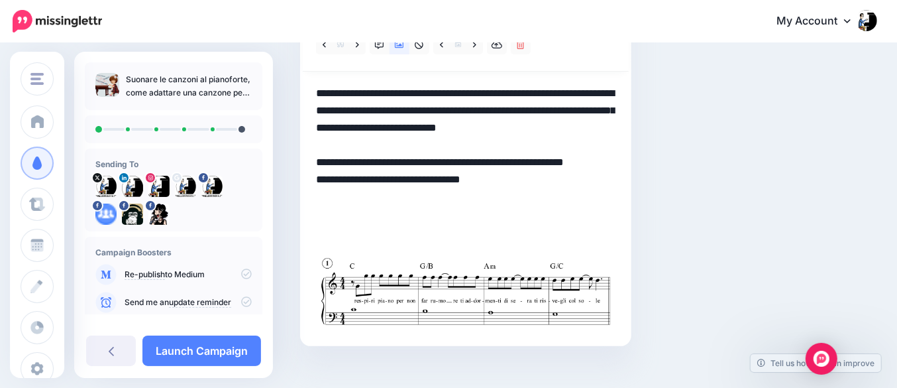
paste textarea "**********"
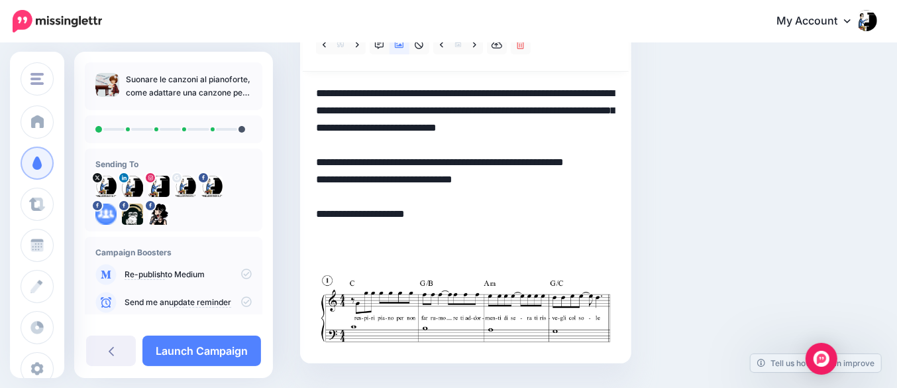
scroll to position [7, 0]
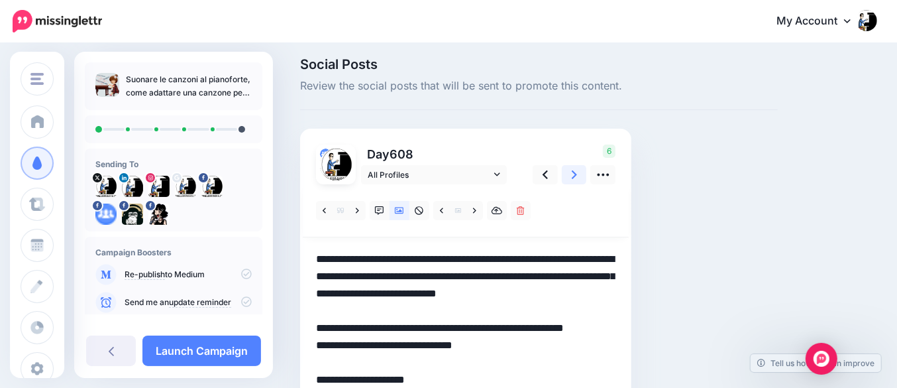
click at [573, 174] on icon at bounding box center [574, 175] width 5 height 14
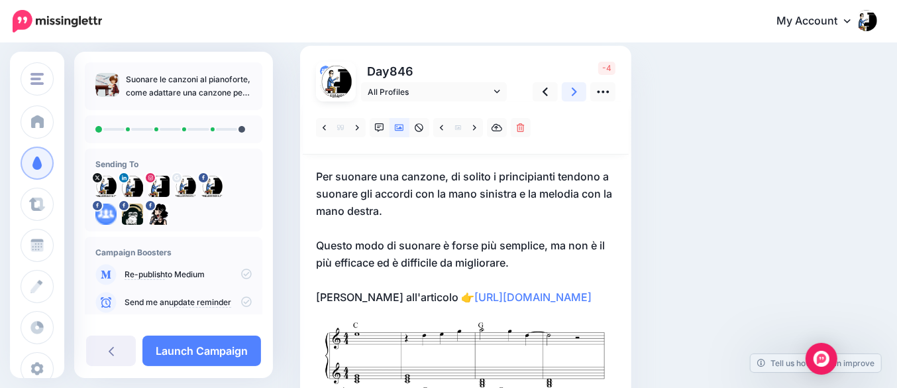
scroll to position [172, 0]
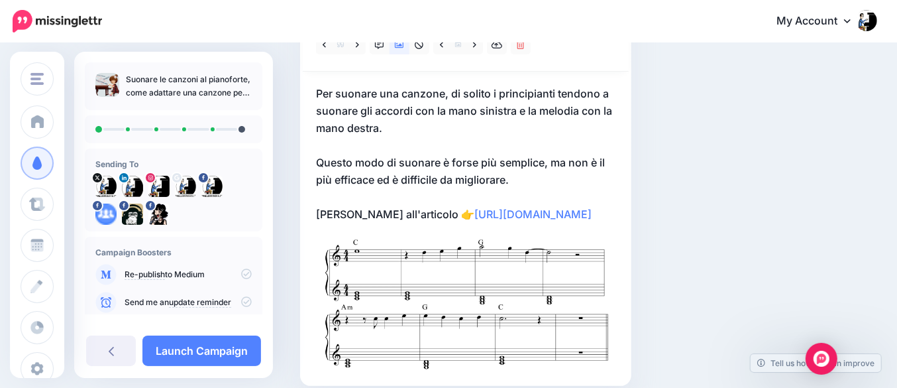
click at [578, 208] on p "Per suonare una canzone, di solito i principianti tendono a suonare gli accordi…" at bounding box center [465, 154] width 299 height 138
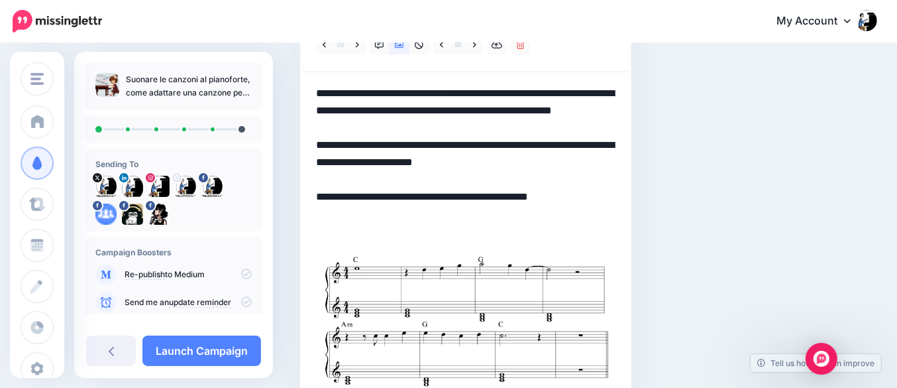
paste textarea "**********"
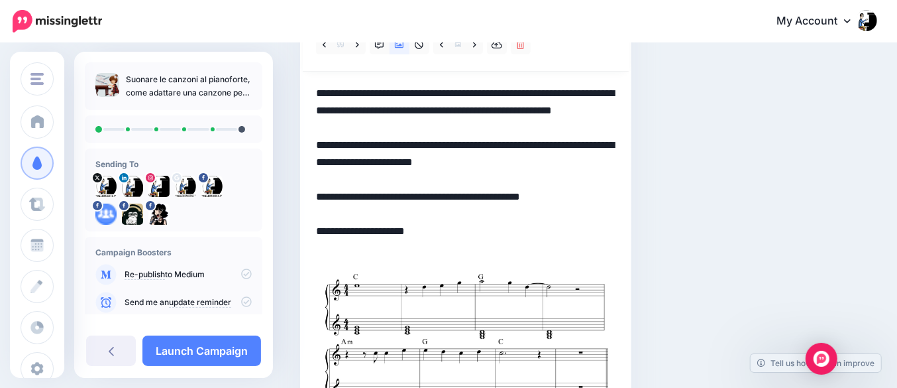
scroll to position [7, 0]
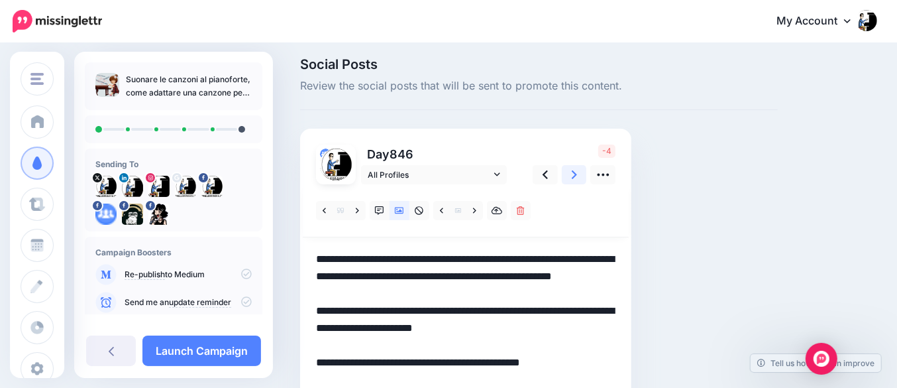
click at [575, 174] on icon at bounding box center [574, 174] width 5 height 9
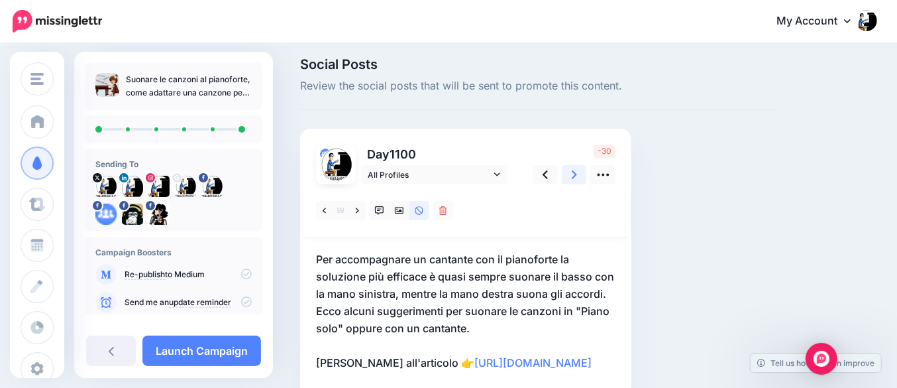
scroll to position [89, 0]
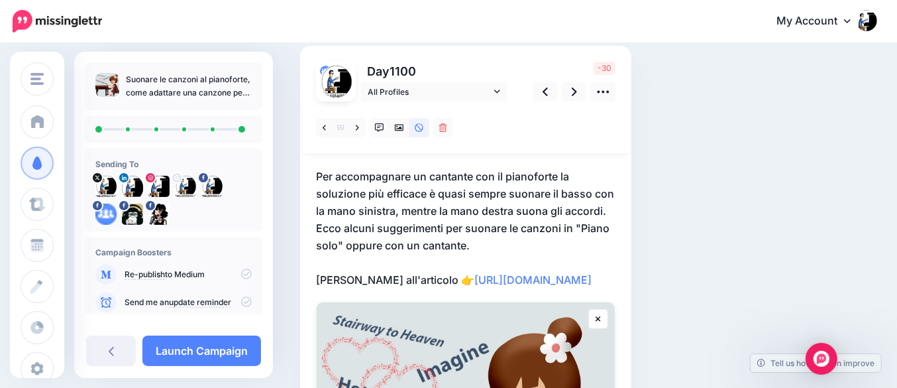
click at [320, 227] on p "Per accompagnare un cantante con il pianoforte la soluzione più efficace è quas…" at bounding box center [465, 228] width 299 height 121
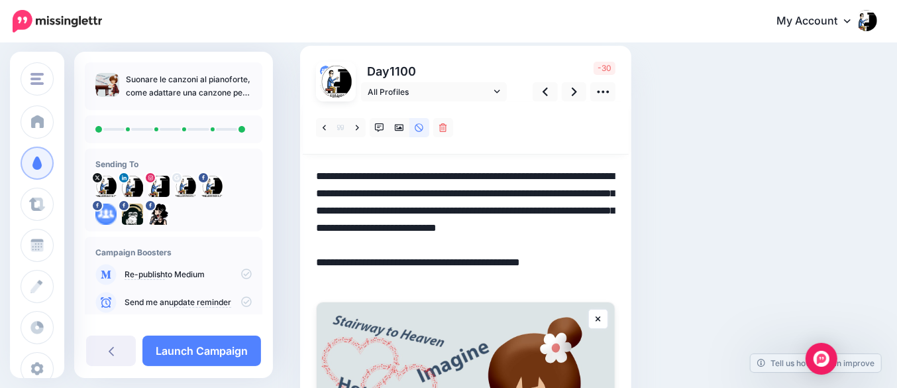
click at [319, 229] on textarea "**********" at bounding box center [465, 228] width 299 height 121
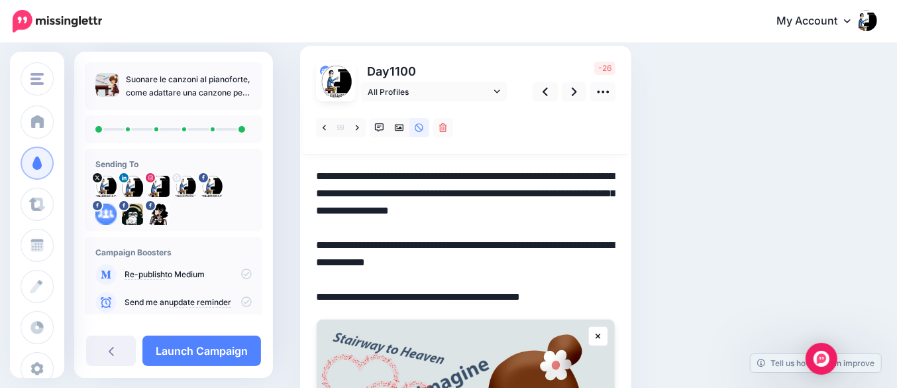
click at [341, 260] on textarea "**********" at bounding box center [465, 237] width 299 height 138
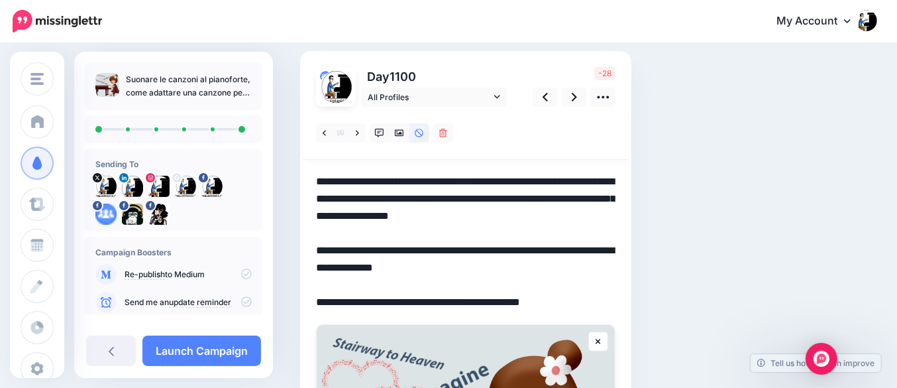
scroll to position [1, 0]
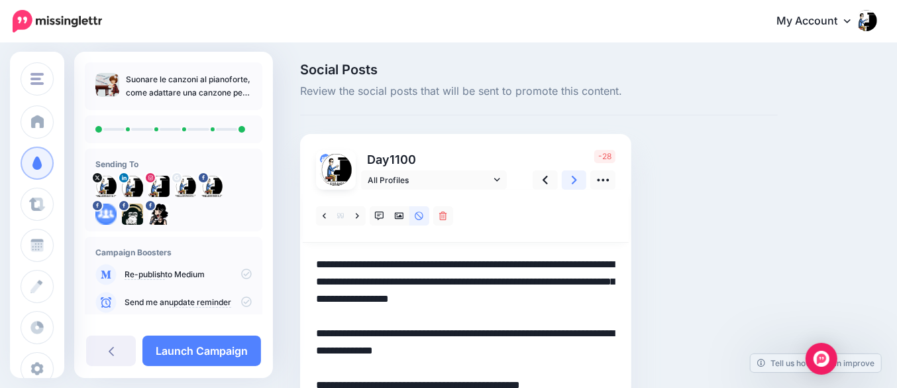
type textarea "**********"
click at [577, 181] on link at bounding box center [574, 179] width 25 height 19
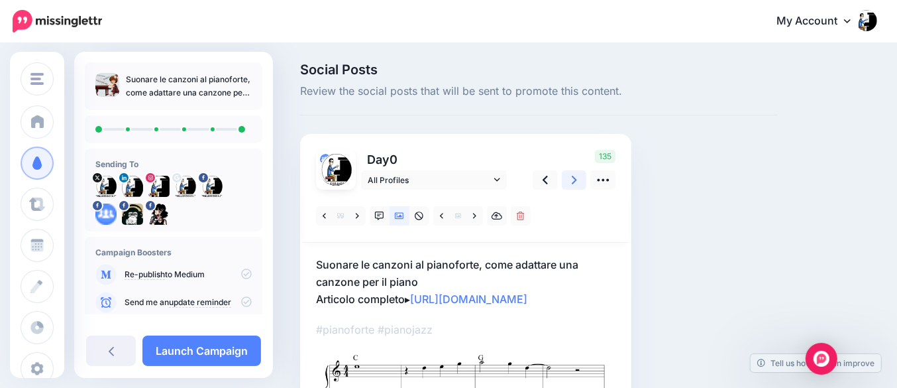
scroll to position [84, 0]
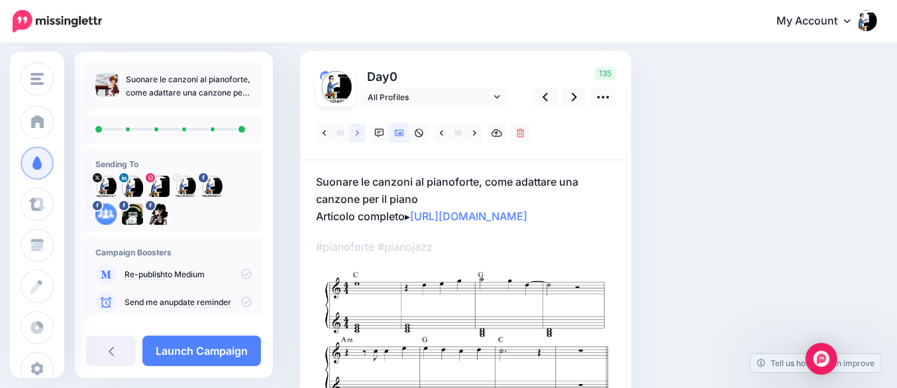
click at [356, 130] on icon at bounding box center [357, 133] width 3 height 9
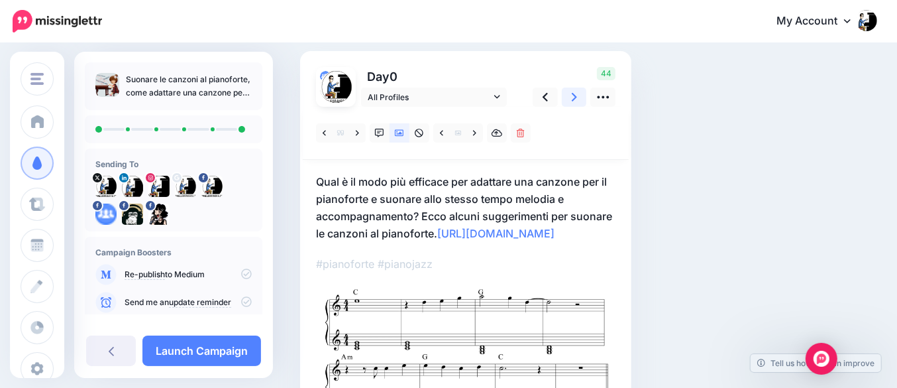
click at [575, 97] on icon at bounding box center [574, 97] width 5 height 9
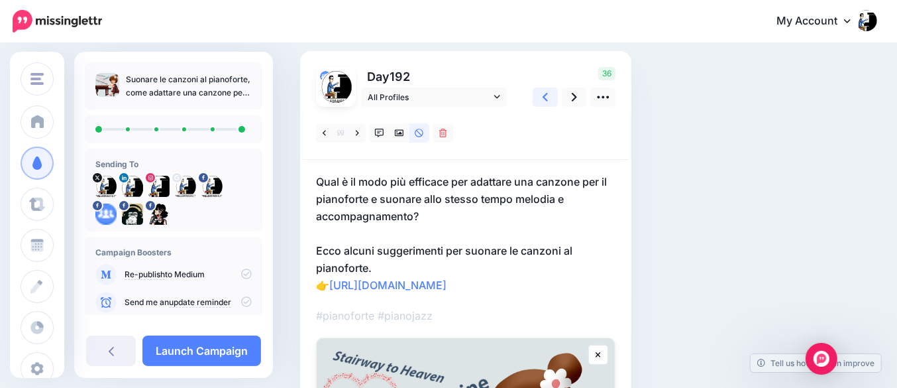
click at [541, 99] on link at bounding box center [545, 96] width 25 height 19
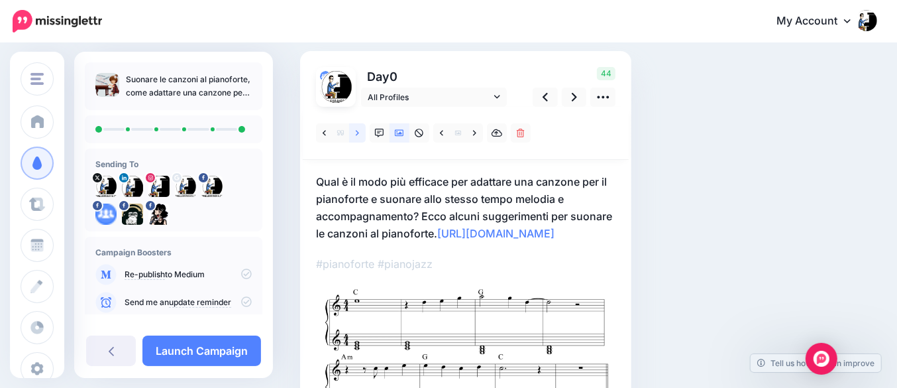
click at [359, 133] on link at bounding box center [357, 132] width 17 height 19
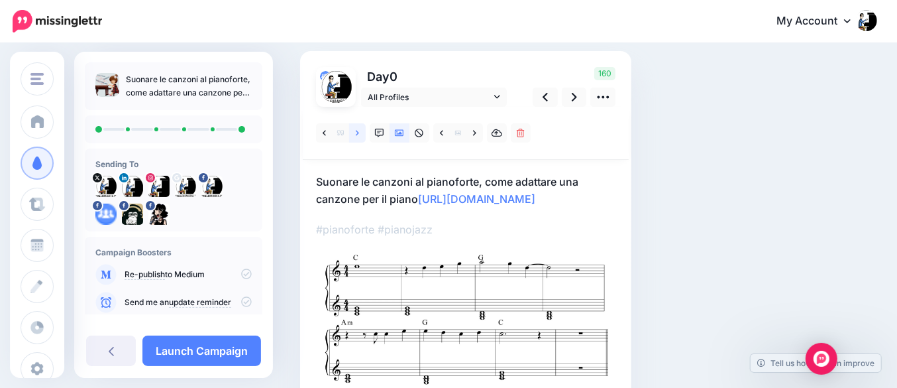
click at [359, 133] on link at bounding box center [357, 132] width 17 height 19
click at [357, 133] on icon at bounding box center [357, 133] width 3 height 9
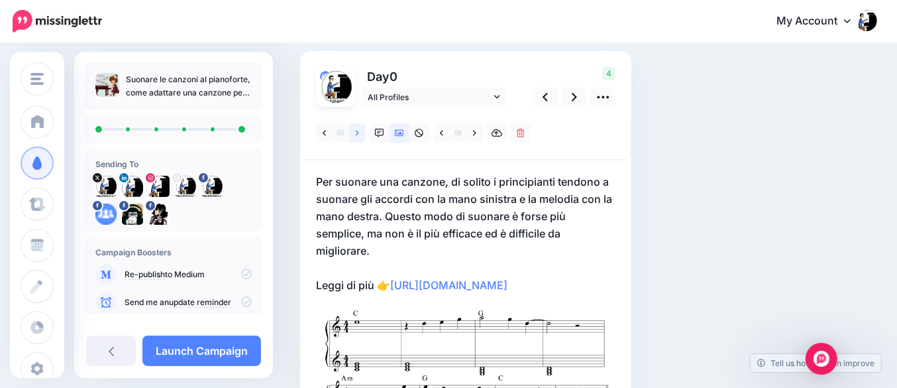
click at [358, 131] on icon at bounding box center [357, 132] width 3 height 5
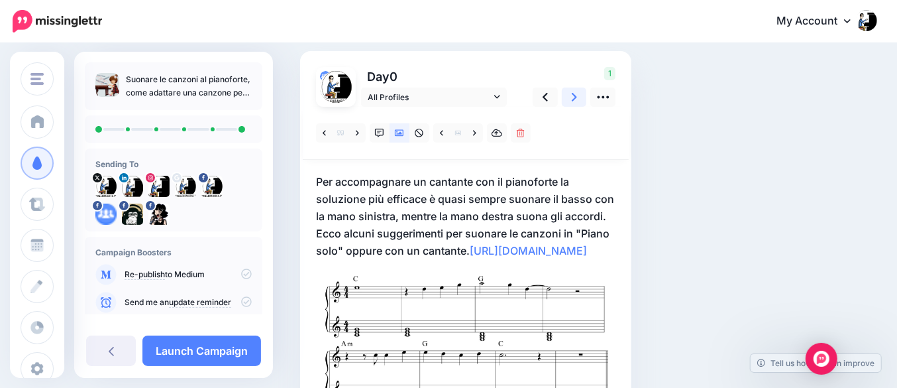
click at [574, 100] on icon at bounding box center [574, 97] width 5 height 14
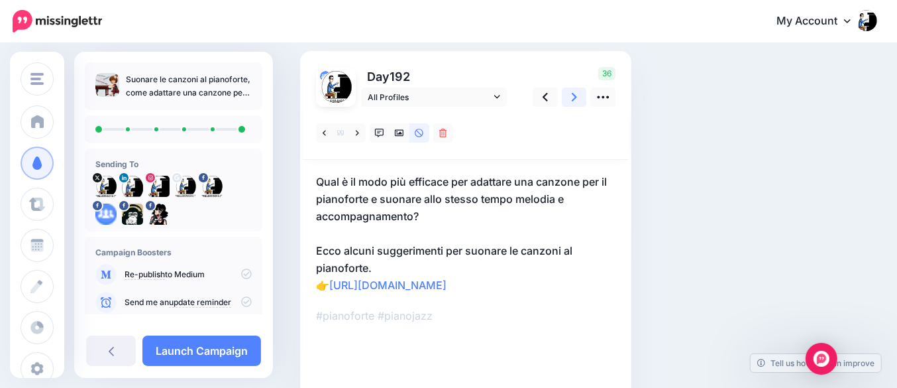
click at [574, 100] on icon at bounding box center [574, 97] width 5 height 14
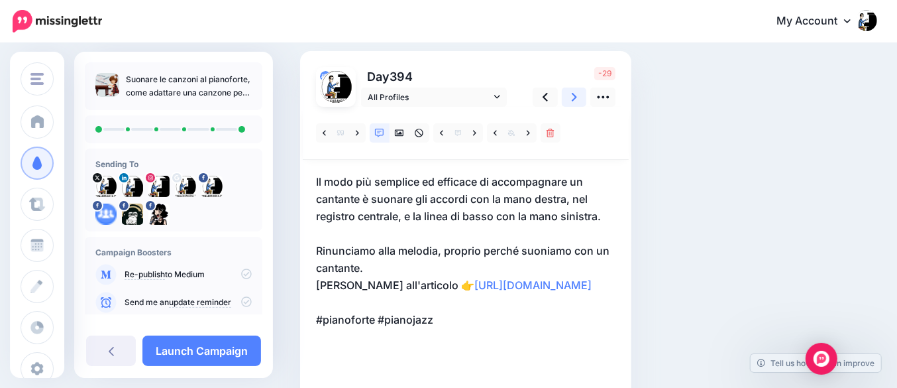
click at [574, 100] on icon at bounding box center [574, 97] width 5 height 14
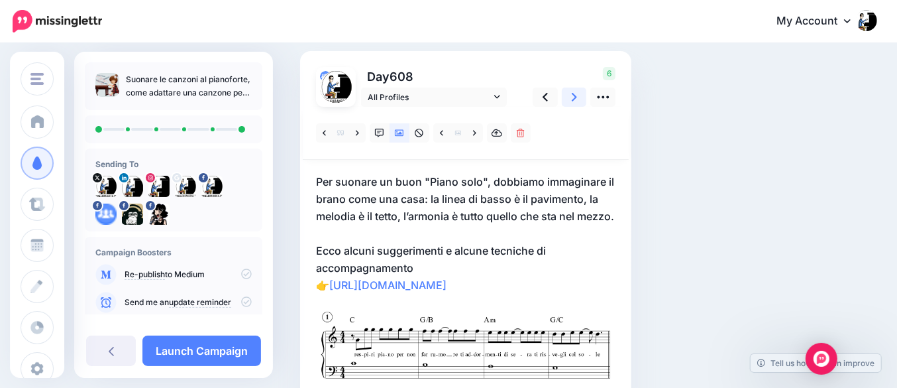
click at [574, 100] on icon at bounding box center [574, 97] width 5 height 14
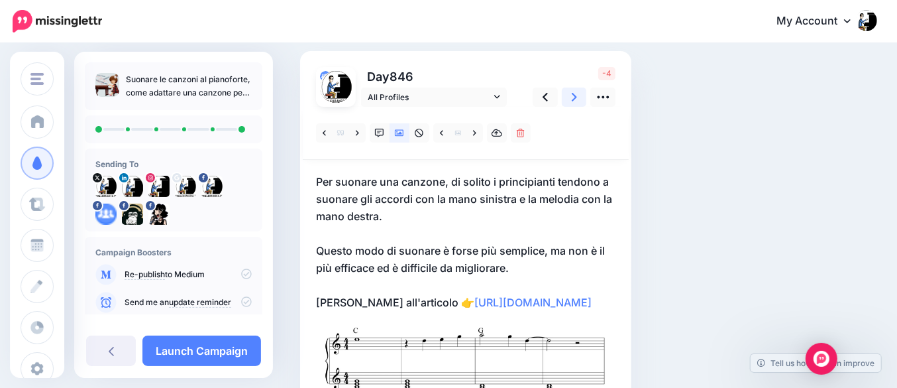
click at [574, 100] on icon at bounding box center [574, 97] width 5 height 14
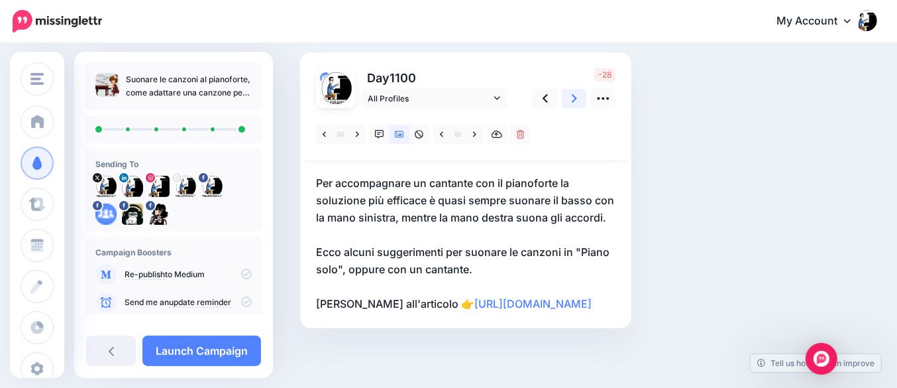
click at [574, 100] on icon at bounding box center [574, 98] width 5 height 9
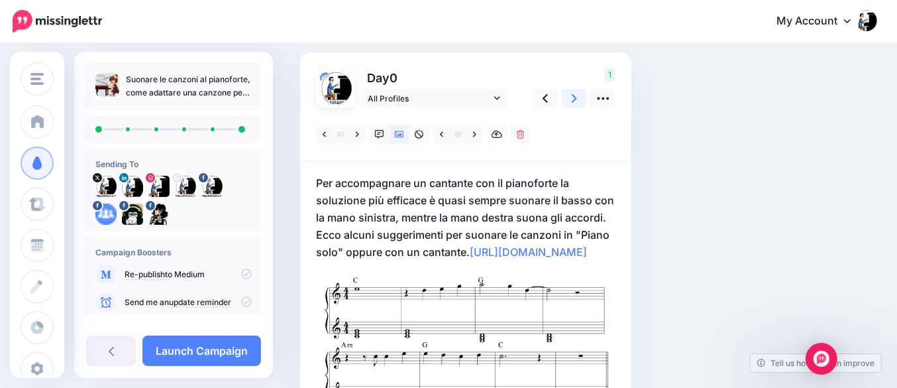
scroll to position [84, 0]
click at [543, 98] on icon at bounding box center [545, 97] width 5 height 14
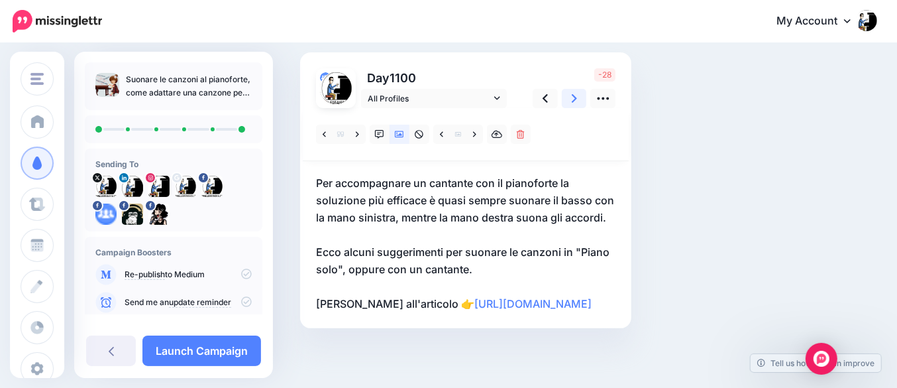
click at [574, 95] on icon at bounding box center [574, 98] width 5 height 14
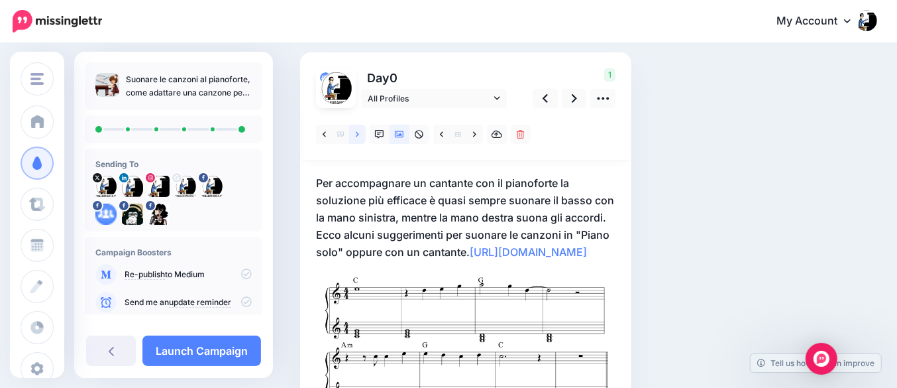
click at [356, 135] on icon at bounding box center [357, 134] width 3 height 9
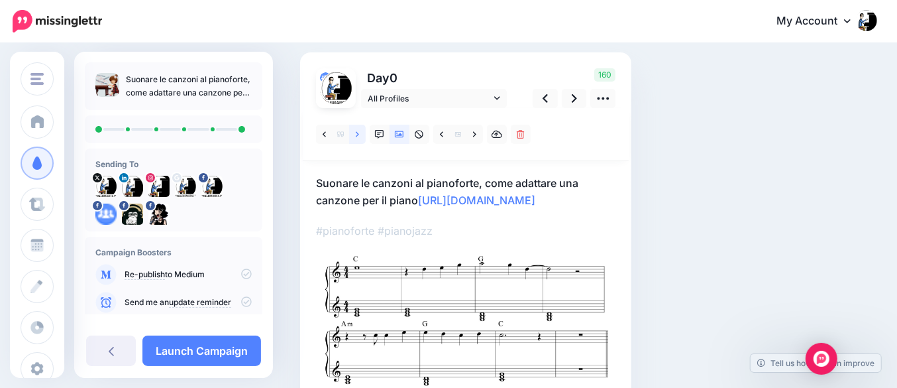
click at [356, 135] on icon at bounding box center [357, 134] width 3 height 9
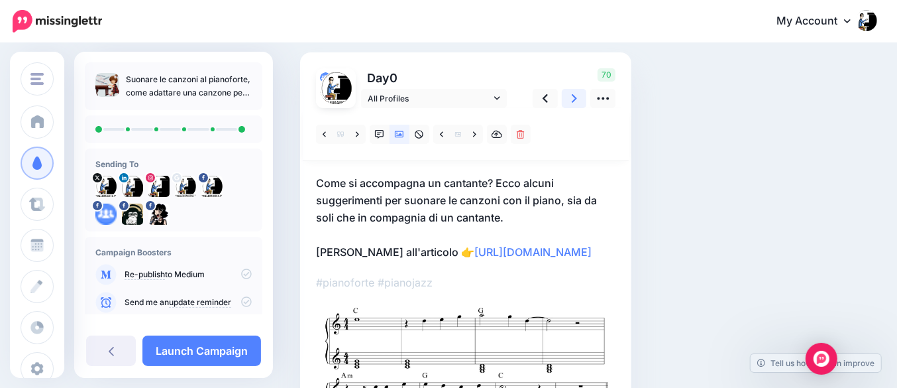
click at [572, 99] on icon at bounding box center [574, 98] width 5 height 14
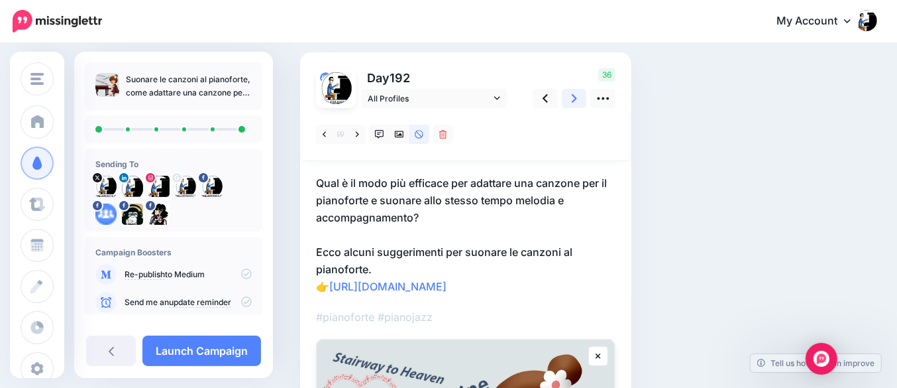
click at [572, 99] on icon at bounding box center [574, 98] width 5 height 14
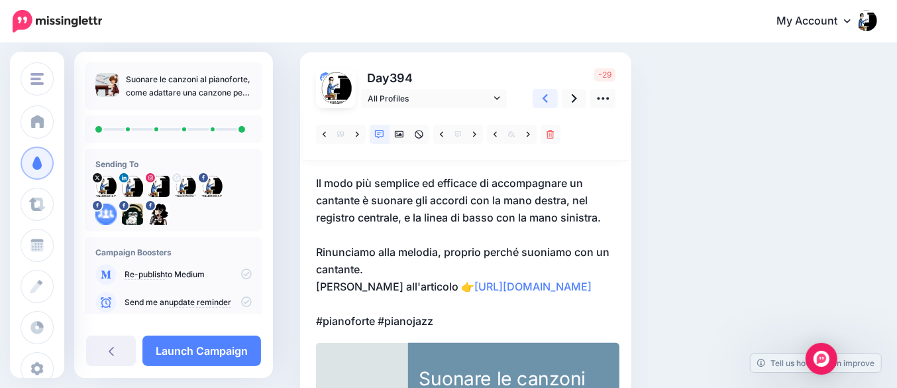
click at [543, 98] on icon at bounding box center [545, 98] width 5 height 14
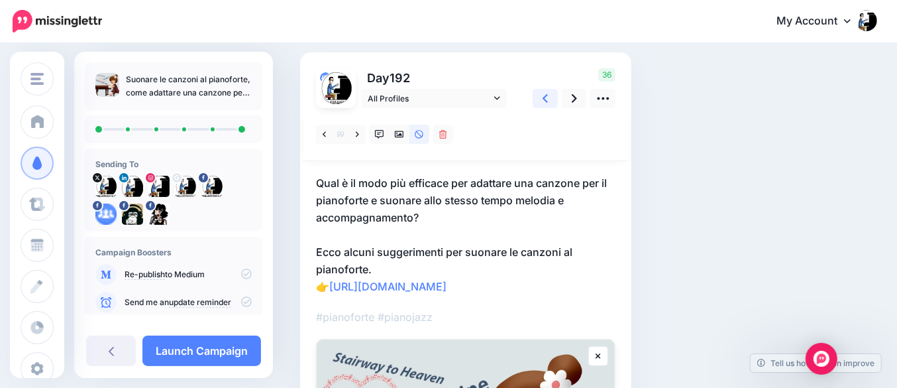
click at [545, 98] on icon at bounding box center [545, 98] width 5 height 9
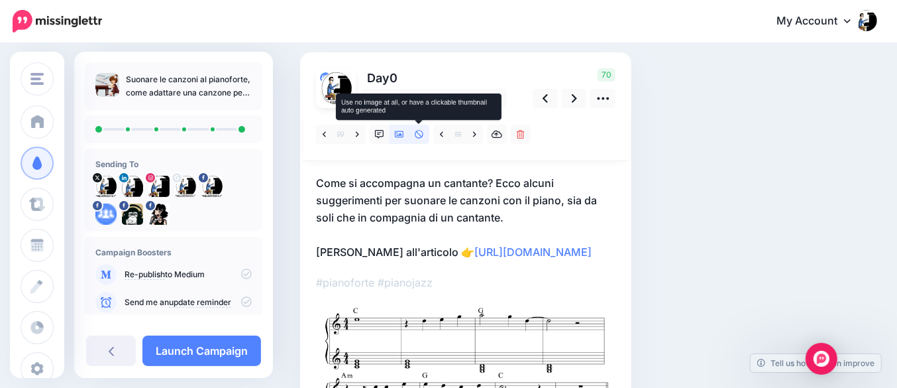
click at [422, 133] on icon at bounding box center [419, 134] width 9 height 9
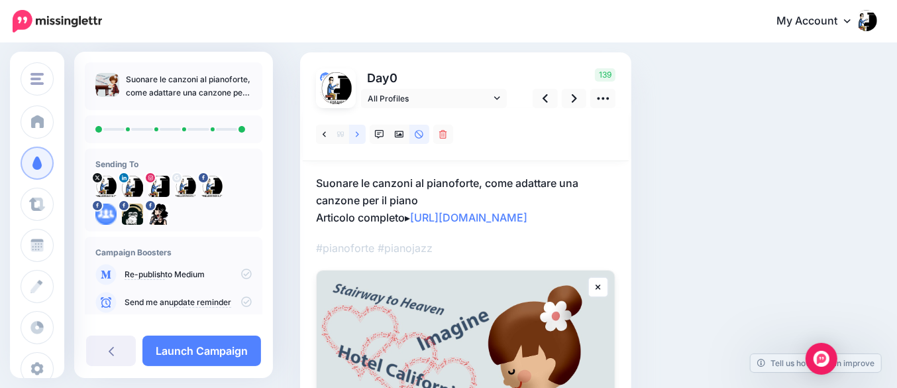
click at [353, 133] on link at bounding box center [357, 134] width 17 height 19
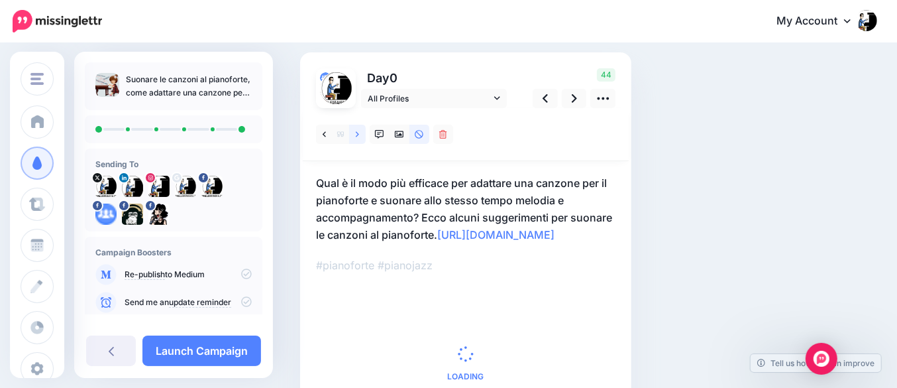
click at [353, 133] on link at bounding box center [357, 134] width 17 height 19
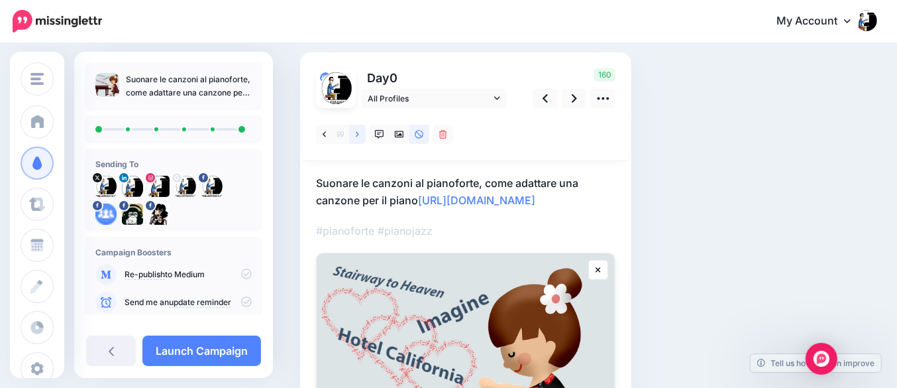
click at [354, 133] on link at bounding box center [357, 134] width 17 height 19
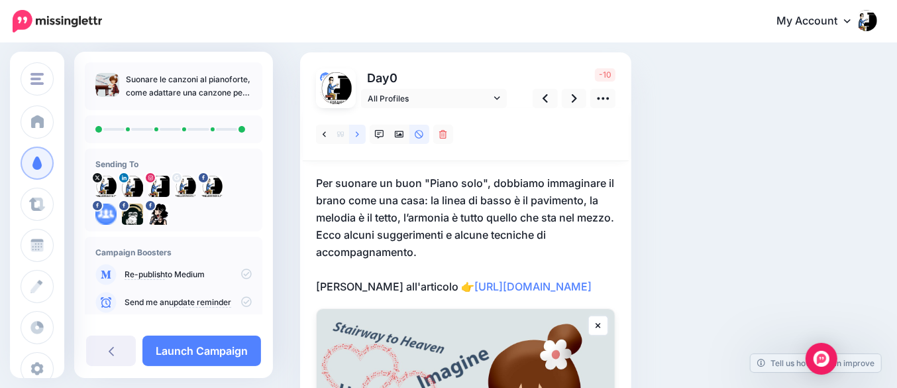
click at [354, 133] on link at bounding box center [357, 134] width 17 height 19
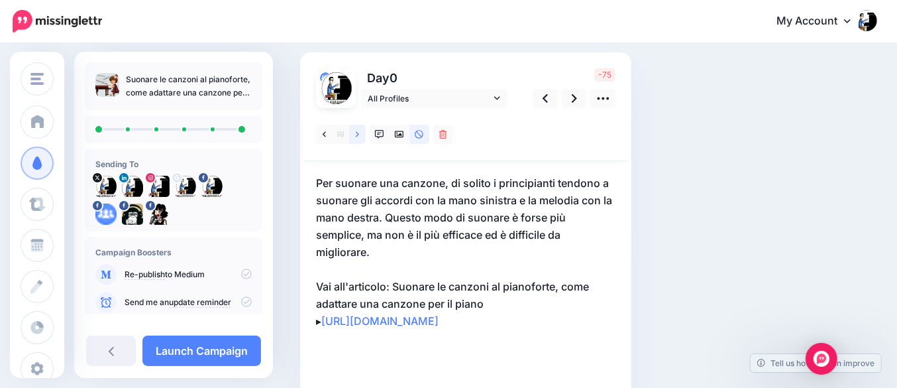
click at [354, 133] on link at bounding box center [357, 134] width 17 height 19
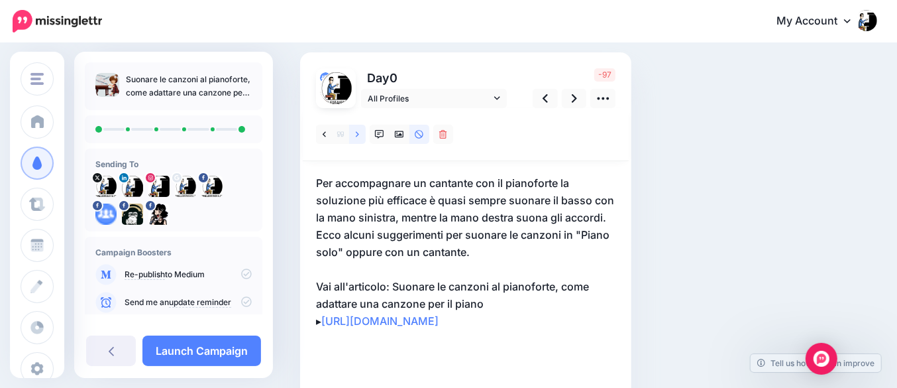
click at [354, 133] on link at bounding box center [357, 134] width 17 height 19
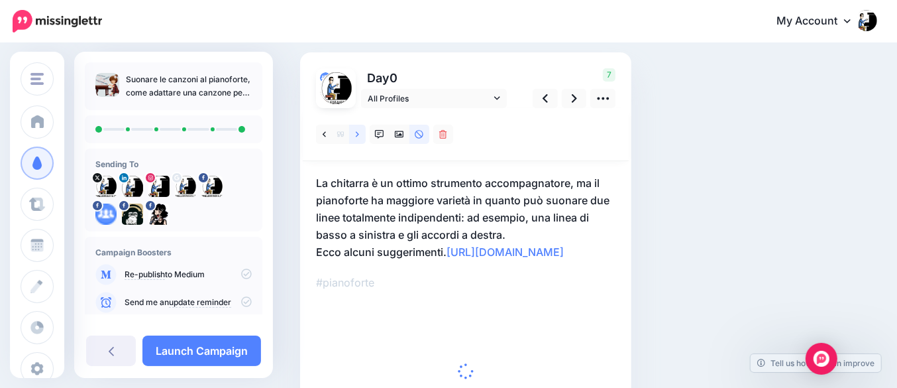
click at [354, 133] on link at bounding box center [357, 134] width 17 height 19
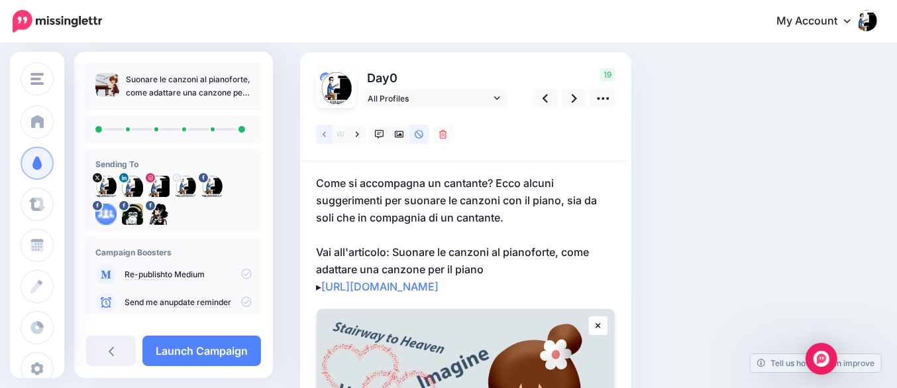
click at [329, 132] on link at bounding box center [324, 134] width 17 height 19
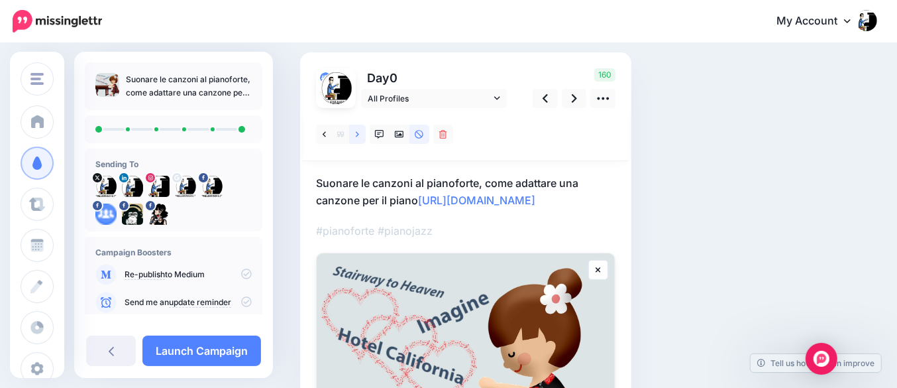
click at [353, 133] on link at bounding box center [357, 134] width 17 height 19
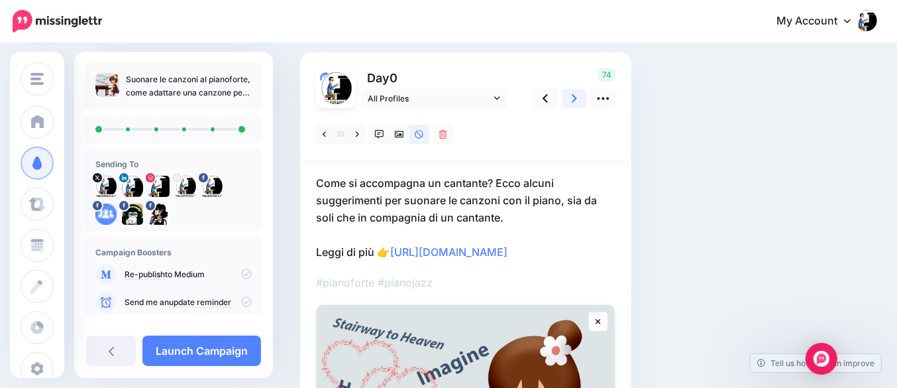
click at [574, 100] on icon at bounding box center [574, 98] width 5 height 9
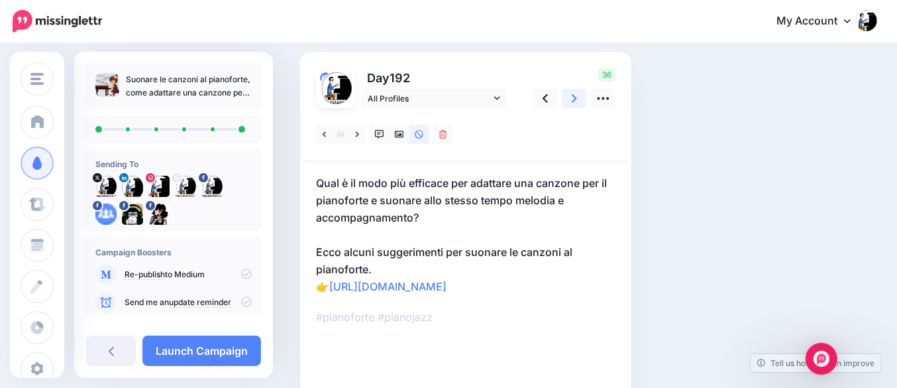
click at [574, 100] on icon at bounding box center [574, 98] width 5 height 9
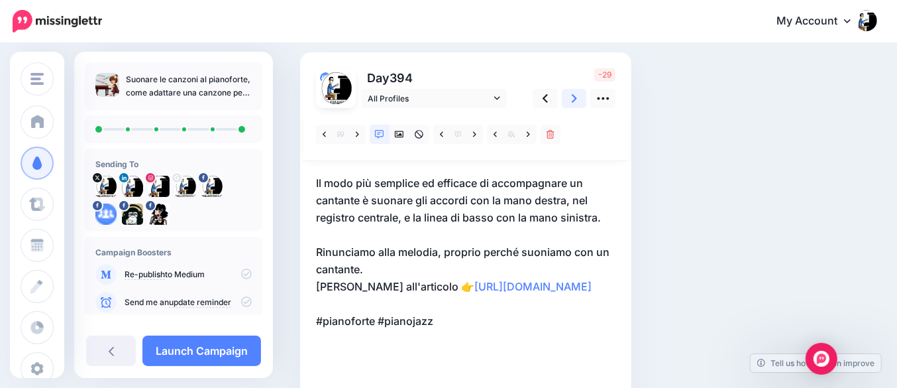
click at [574, 100] on icon at bounding box center [574, 98] width 5 height 9
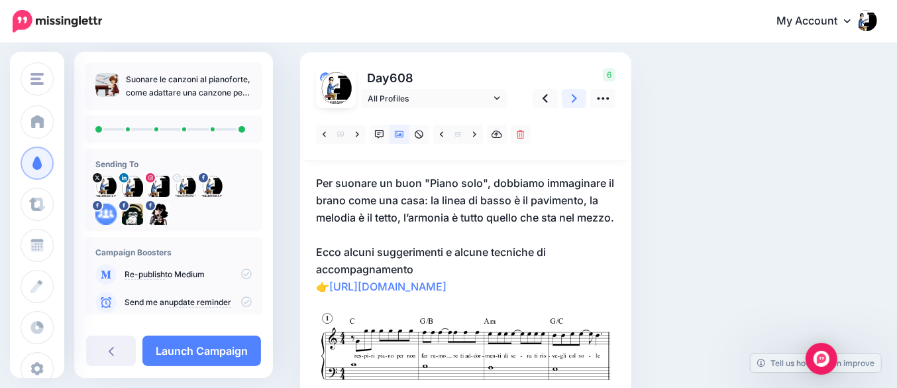
click at [574, 100] on icon at bounding box center [574, 98] width 5 height 9
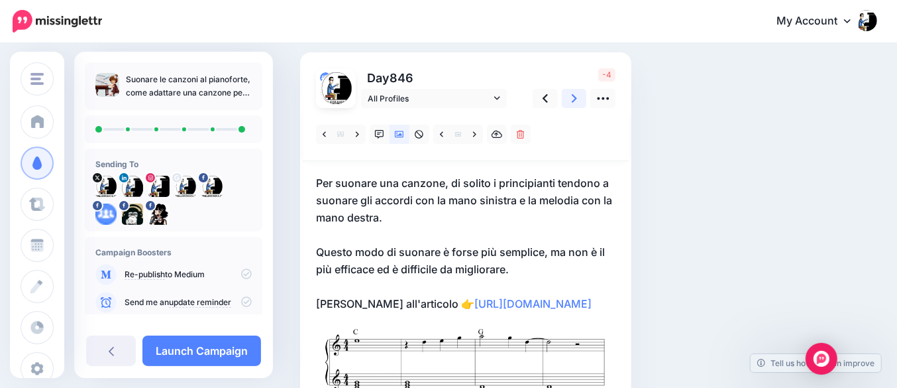
click at [574, 100] on icon at bounding box center [574, 98] width 5 height 9
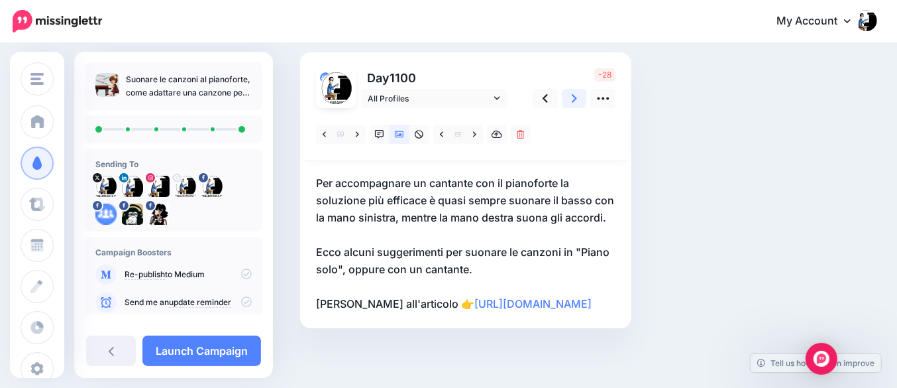
click at [574, 100] on icon at bounding box center [574, 98] width 5 height 9
